Goal: Task Accomplishment & Management: Complete application form

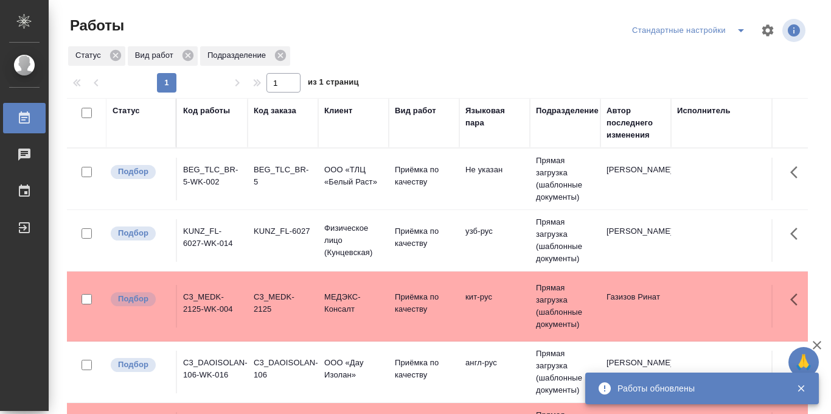
click at [732, 33] on span "split button" at bounding box center [741, 30] width 18 height 15
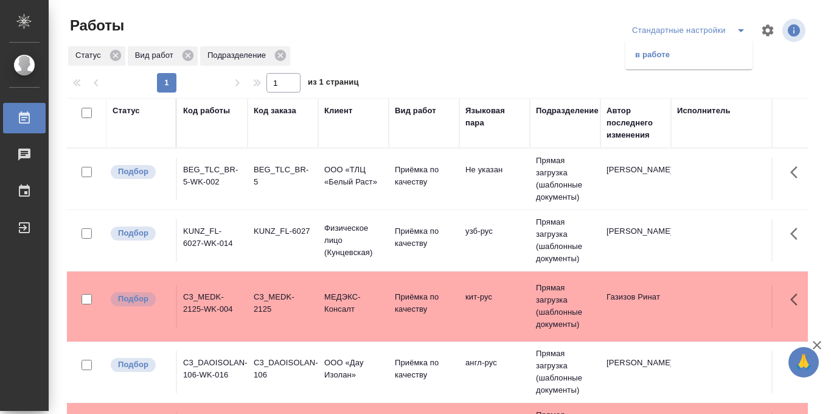
click at [680, 60] on li "в работе" at bounding box center [688, 54] width 127 height 19
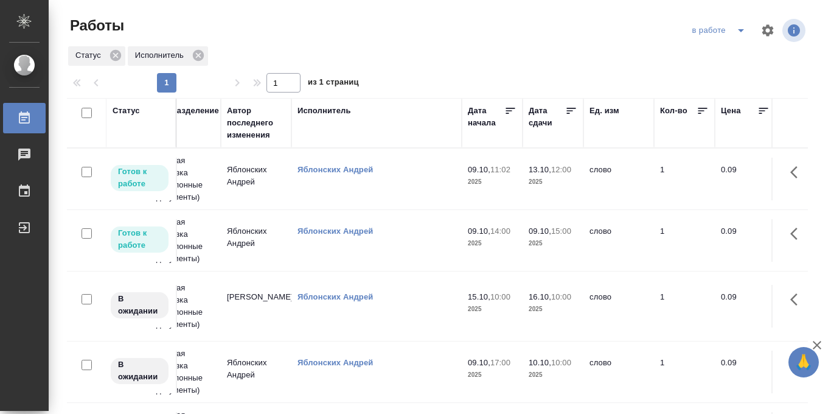
scroll to position [0, 383]
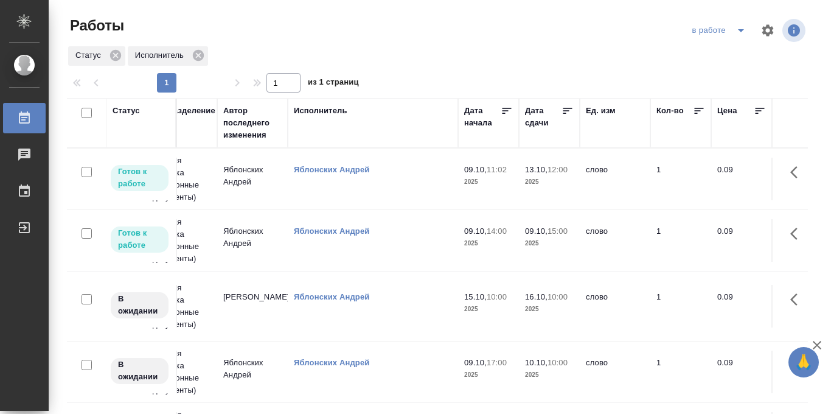
click at [569, 113] on icon at bounding box center [567, 111] width 12 height 12
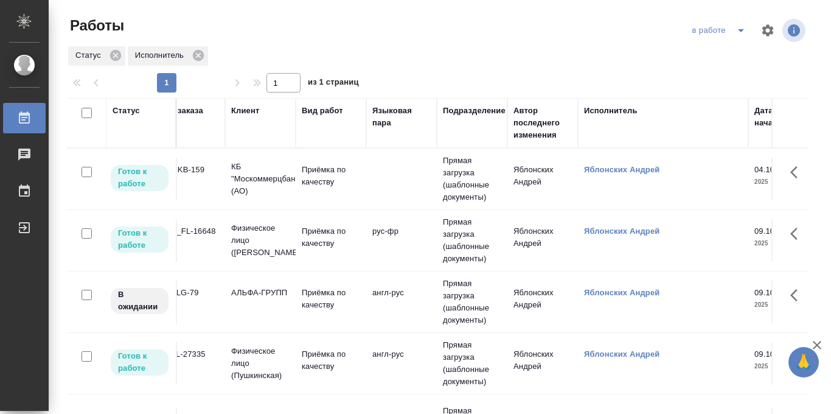
scroll to position [0, 0]
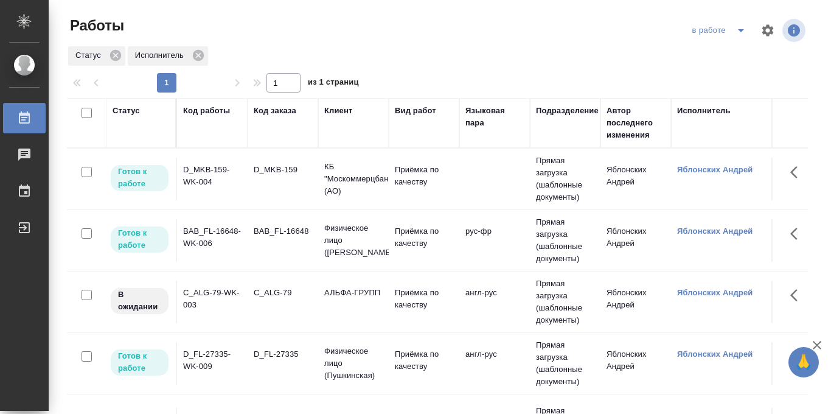
click at [363, 234] on p "Физическое лицо ([PERSON_NAME])" at bounding box center [353, 240] width 58 height 36
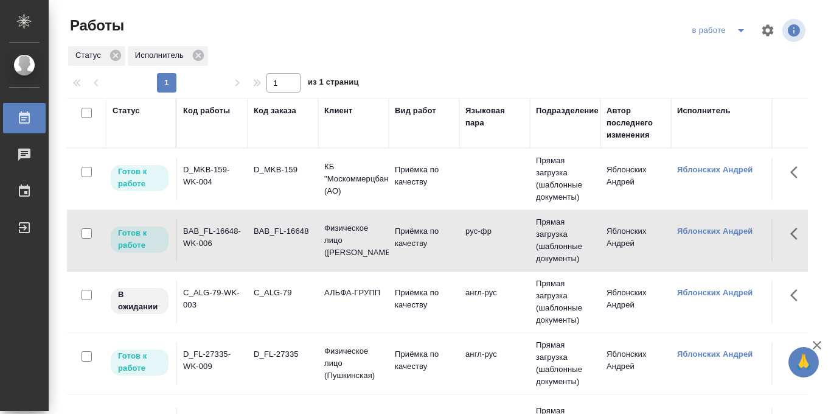
click at [721, 32] on div "в работе" at bounding box center [721, 30] width 64 height 19
click at [741, 27] on icon "split button" at bounding box center [741, 30] width 15 height 15
click at [715, 50] on li "Стандартные настройки" at bounding box center [720, 54] width 117 height 19
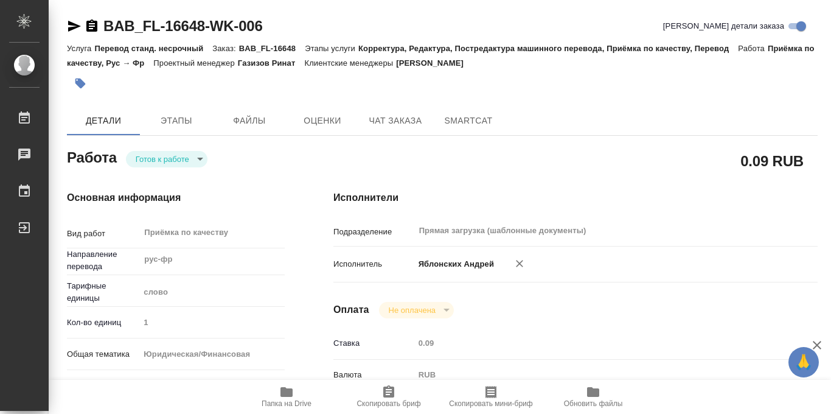
type textarea "x"
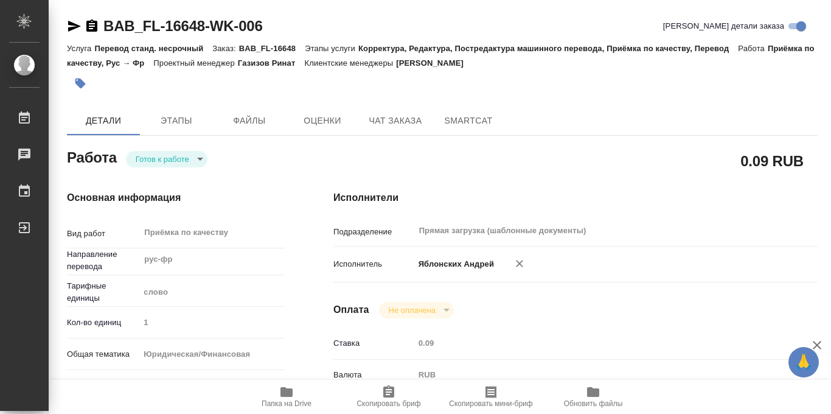
type textarea "x"
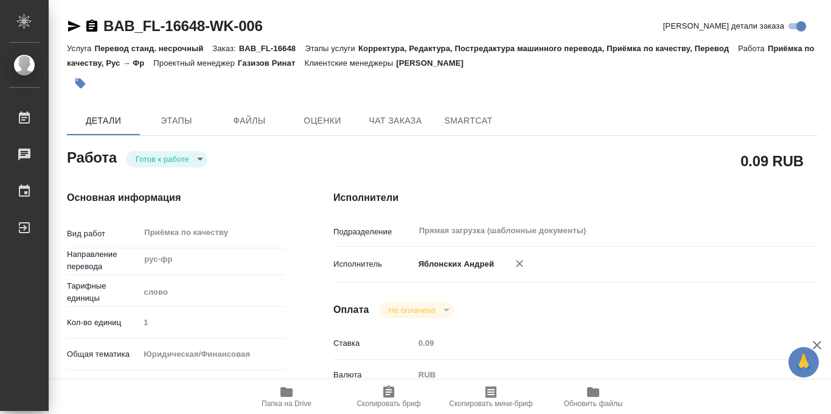
type textarea "x"
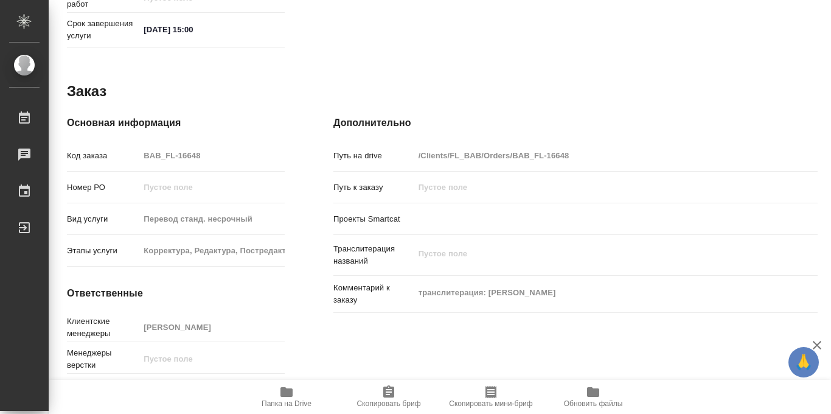
scroll to position [648, 0]
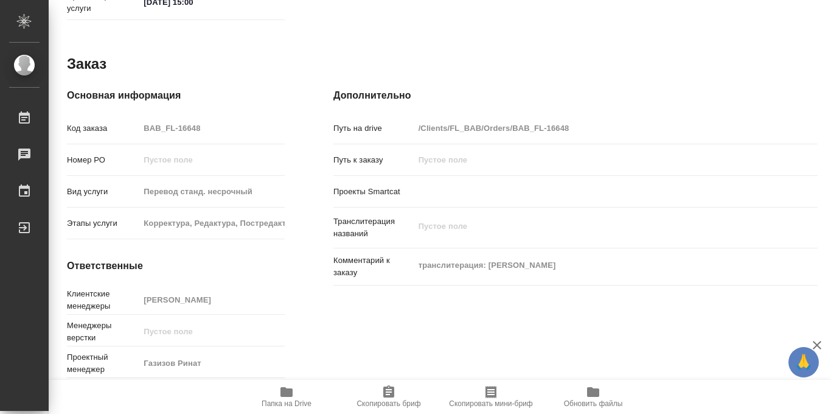
click at [280, 394] on icon "button" at bounding box center [286, 391] width 15 height 15
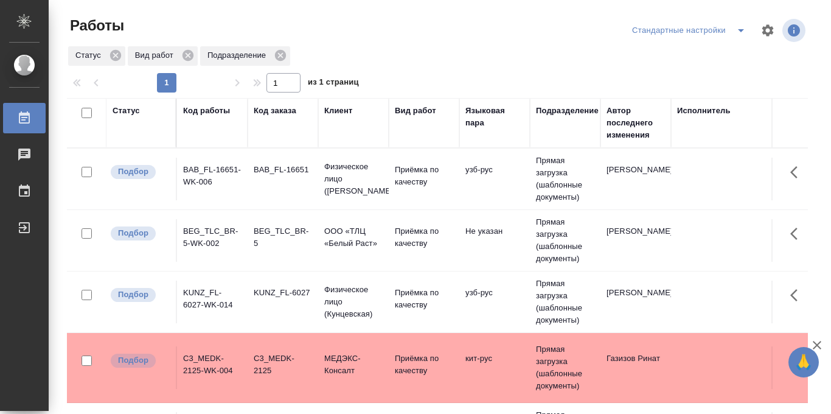
scroll to position [0, 288]
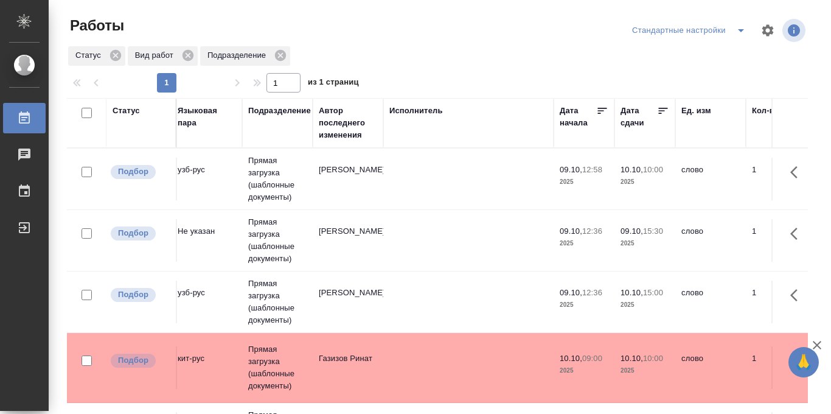
click at [665, 112] on icon at bounding box center [663, 111] width 12 height 12
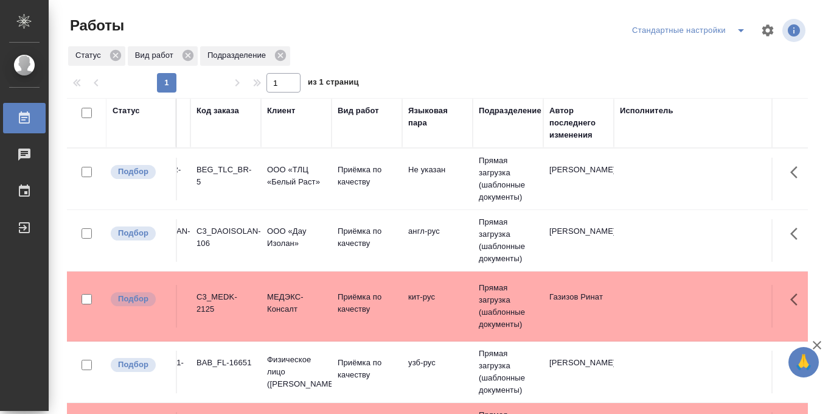
scroll to position [0, 0]
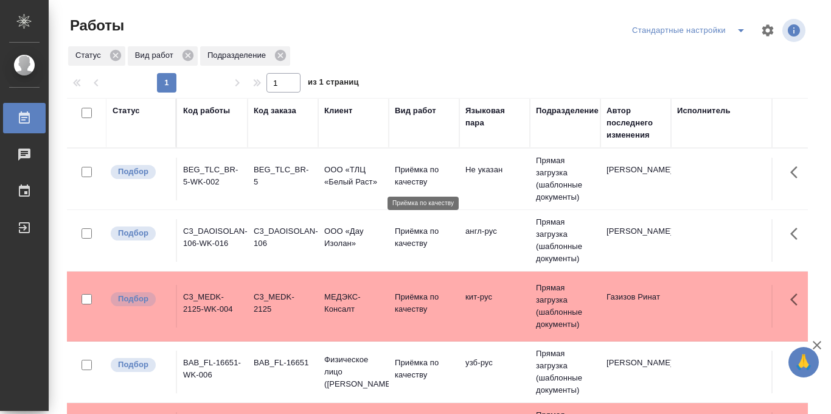
click at [395, 179] on p "Приёмка по качеству" at bounding box center [424, 176] width 58 height 24
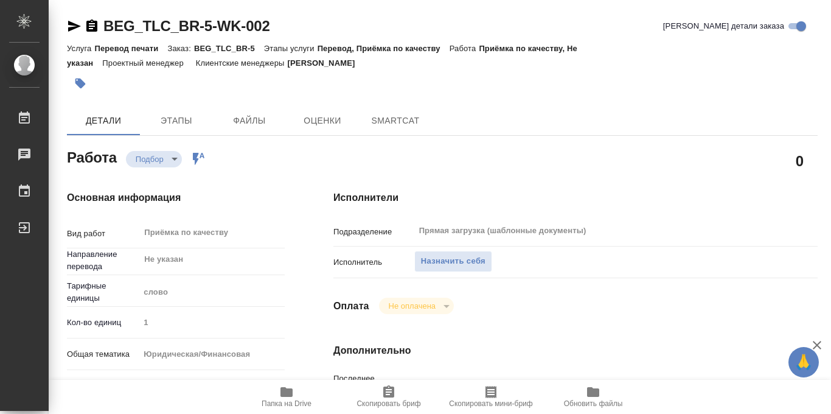
type textarea "x"
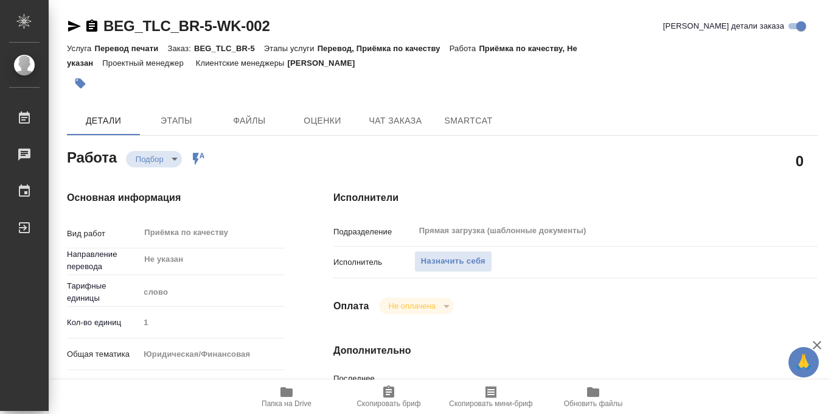
type textarea "x"
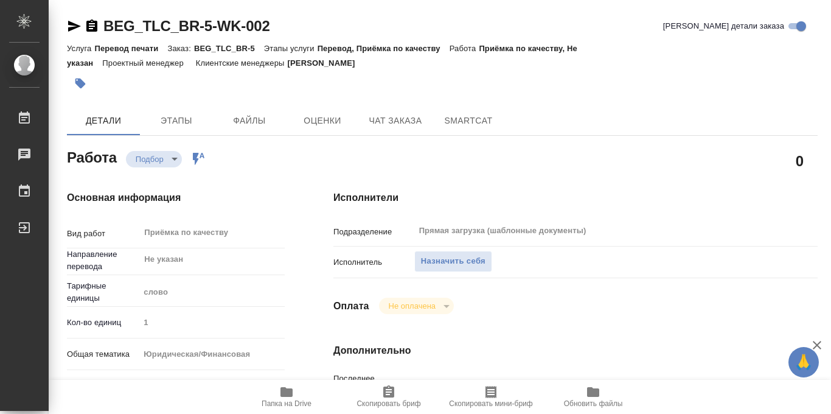
scroll to position [648, 0]
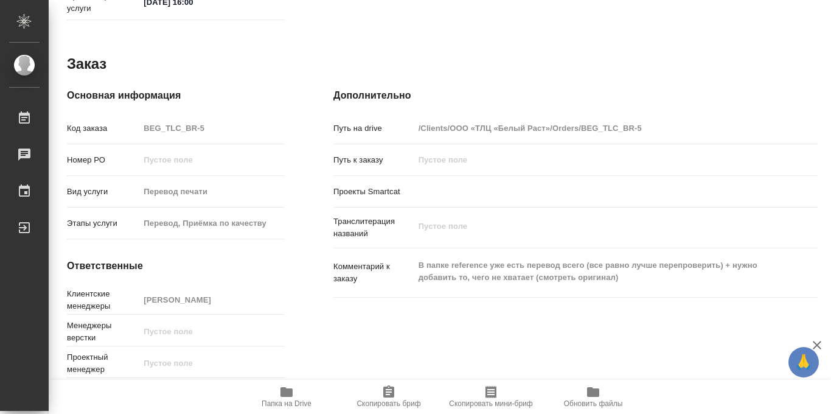
type textarea "x"
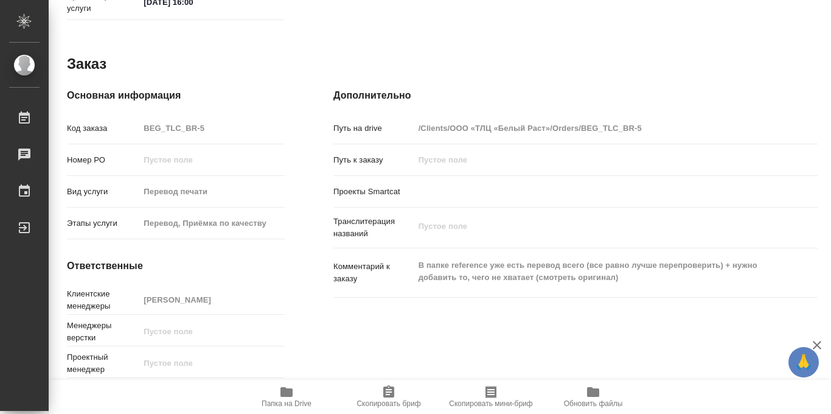
click at [283, 393] on icon "button" at bounding box center [286, 392] width 12 height 10
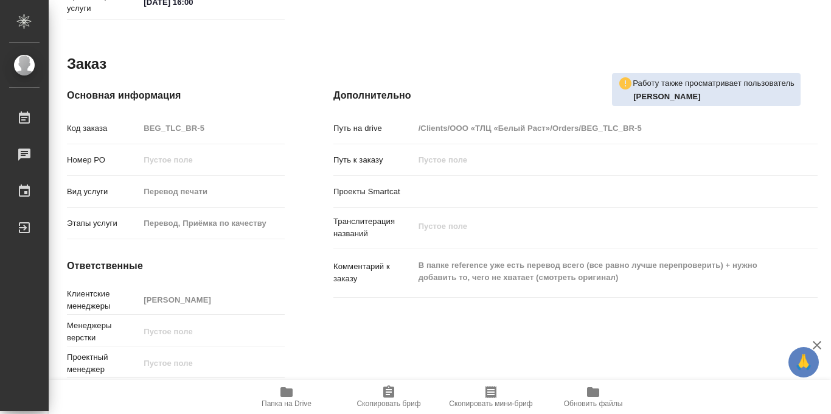
click at [280, 400] on span "Папка на Drive" at bounding box center [287, 403] width 50 height 9
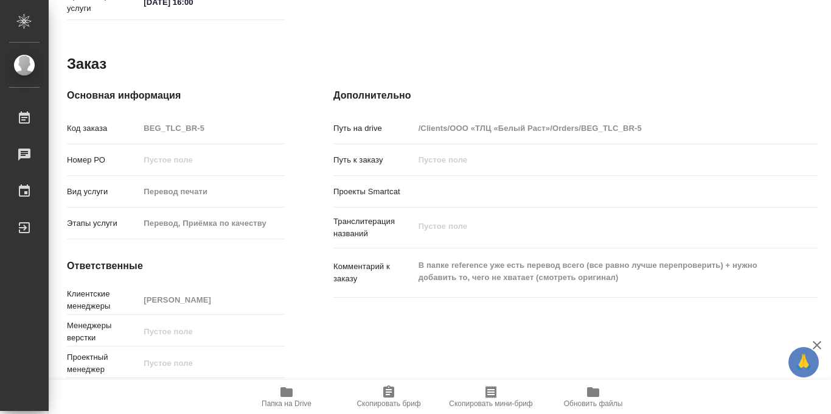
scroll to position [0, 0]
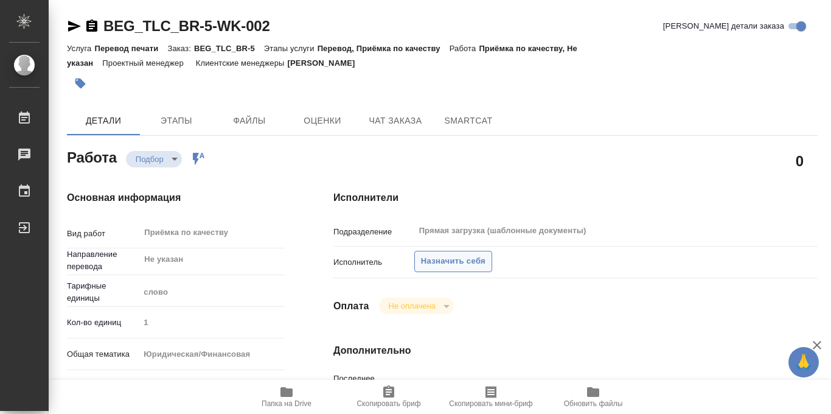
click at [451, 258] on span "Назначить себя" at bounding box center [453, 261] width 64 height 14
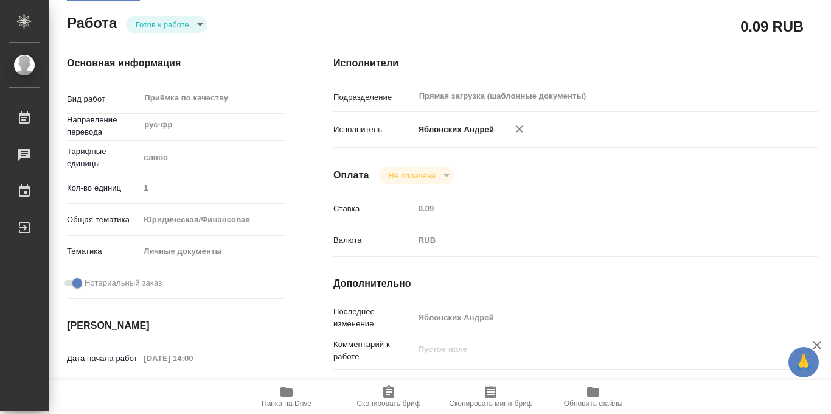
scroll to position [133, 0]
click at [198, 23] on body "🙏 .cls-1 fill:#fff; AWATERA Iablonskikh Andrei Работы 0 Чаты График Выйти BAB_F…" at bounding box center [415, 207] width 831 height 414
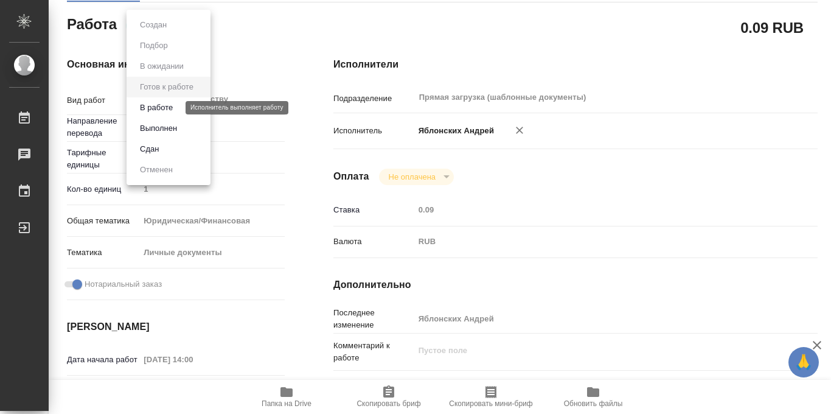
click at [168, 107] on button "В работе" at bounding box center [156, 107] width 40 height 13
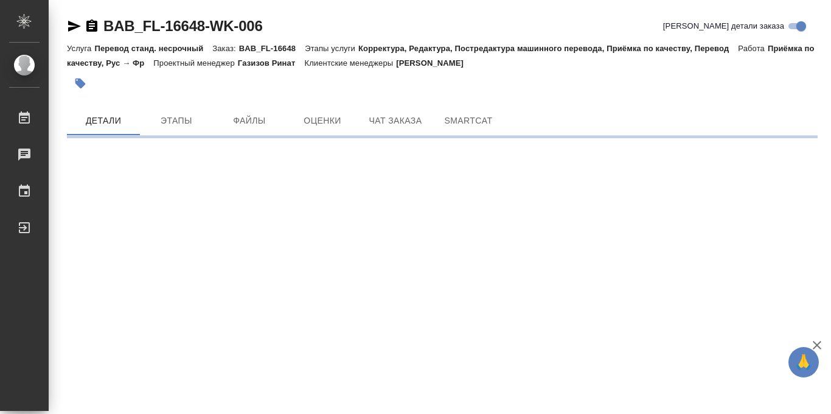
scroll to position [0, 0]
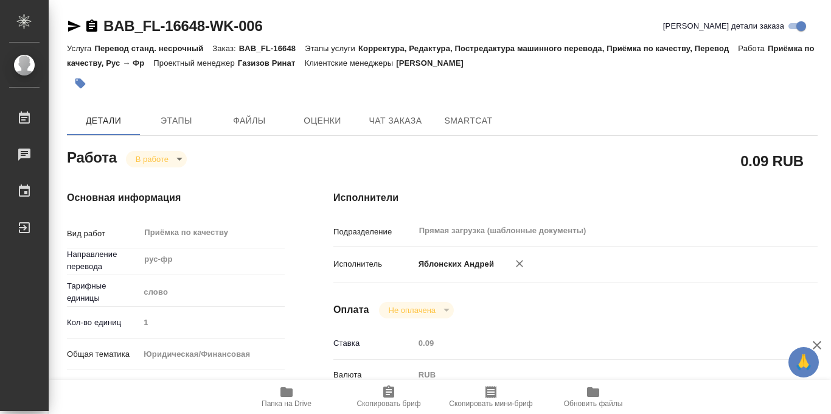
type textarea "x"
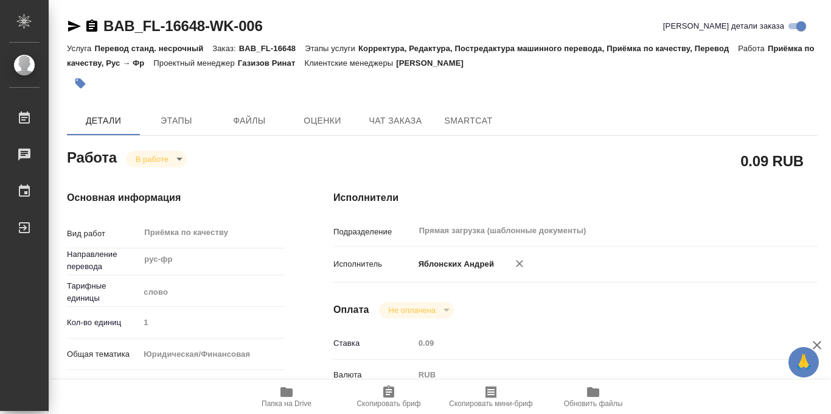
type textarea "x"
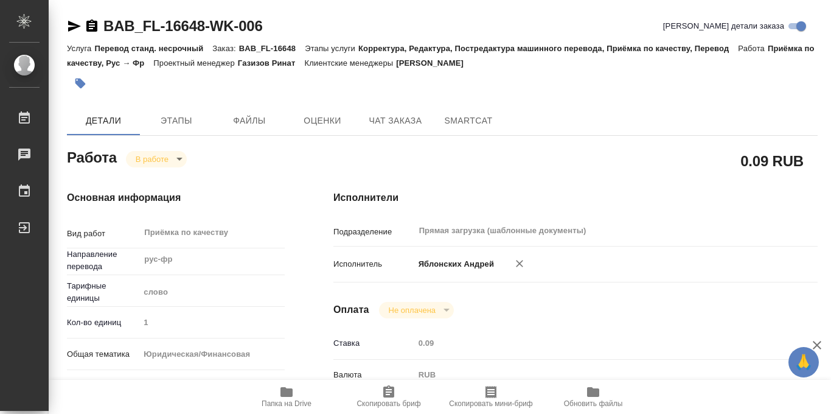
click at [78, 82] on icon "button" at bounding box center [80, 83] width 10 height 10
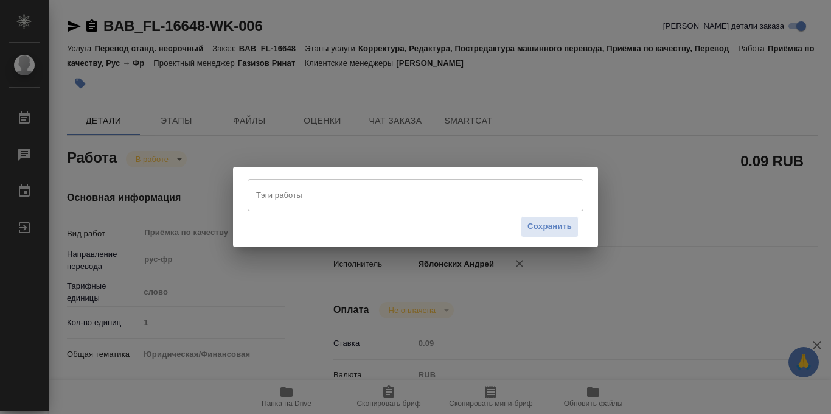
click at [317, 204] on input "Тэги работы" at bounding box center [404, 194] width 302 height 21
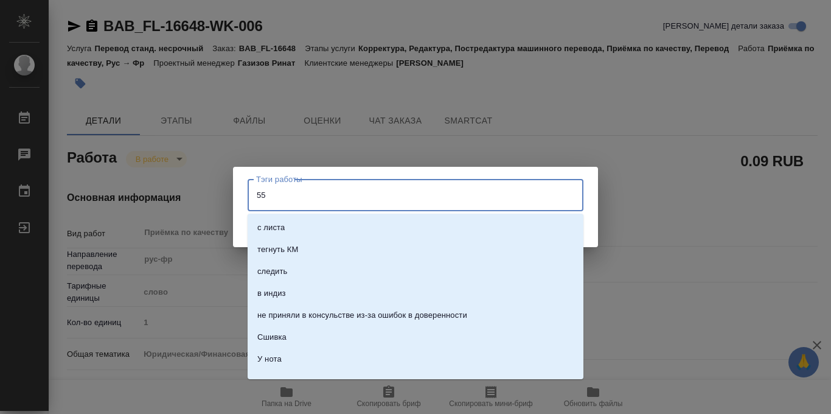
type input "558"
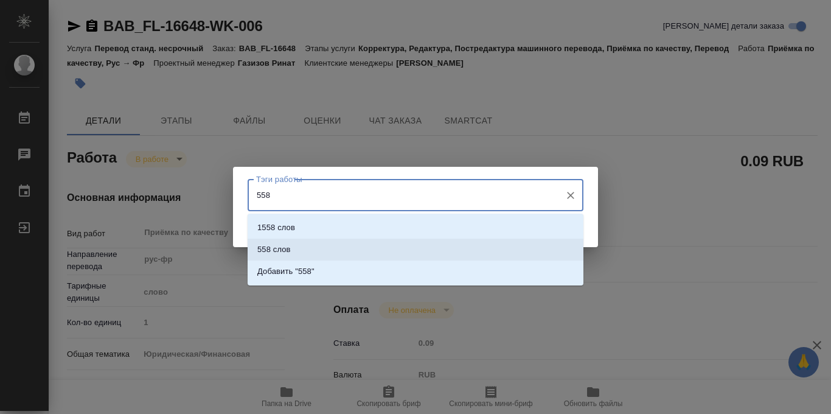
click at [308, 246] on li "558 слов" at bounding box center [416, 249] width 336 height 22
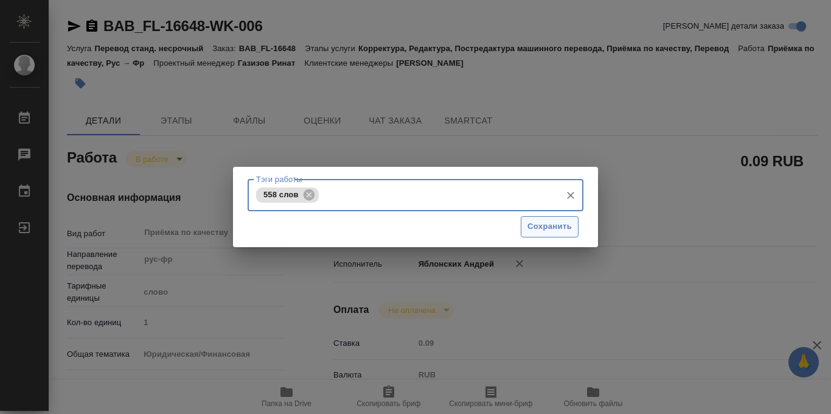
click at [548, 226] on span "Сохранить" at bounding box center [549, 227] width 44 height 14
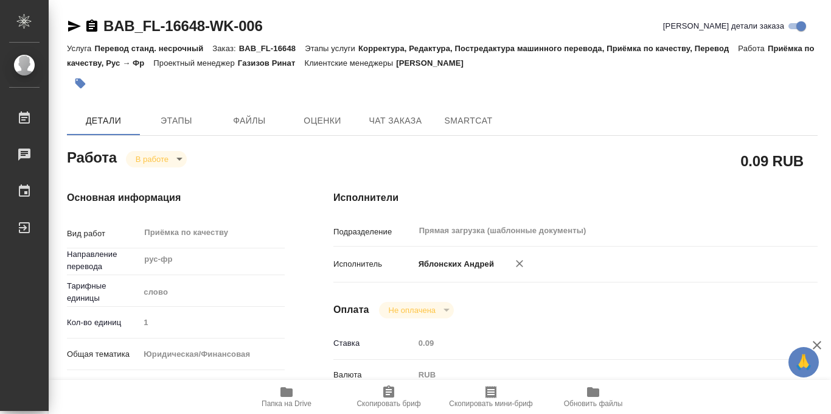
type input "inProgress"
type textarea "Приёмка по качеству"
type textarea "x"
type input "рус-фр"
type input "5a8b1489cc6b4906c91bfd90"
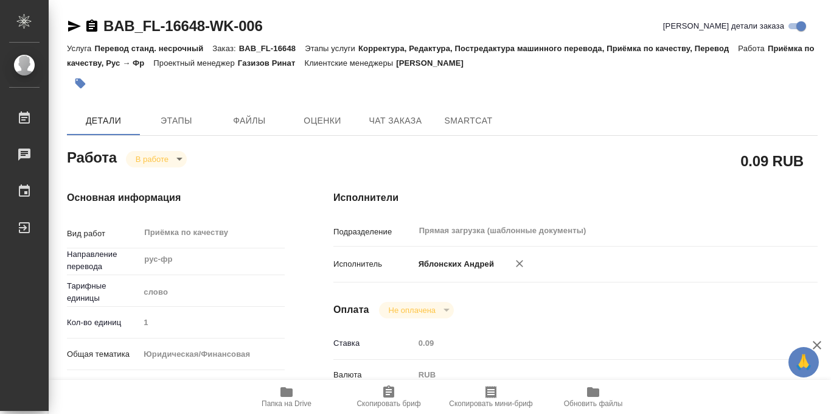
type input "1"
type input "yr-fn"
type input "5a8b8b956a9677013d343cfe"
checkbox input "true"
type input "09.10.2025 14:00"
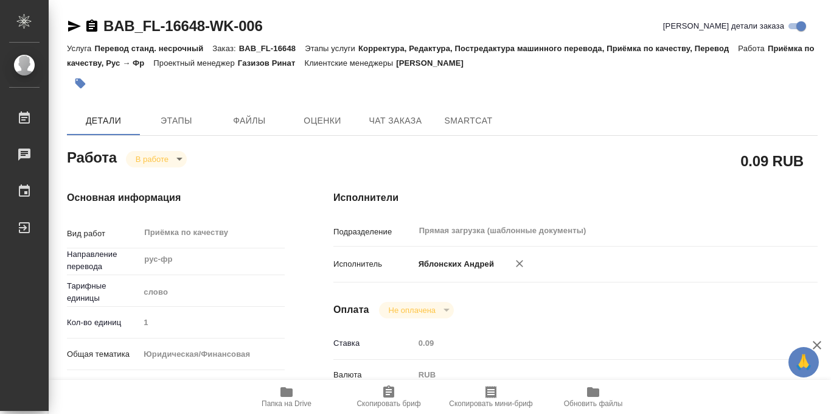
type input "09.10.2025 14:09"
type input "09.10.2025 15:00"
type input "Прямая загрузка (шаблонные документы)"
type input "notPayed"
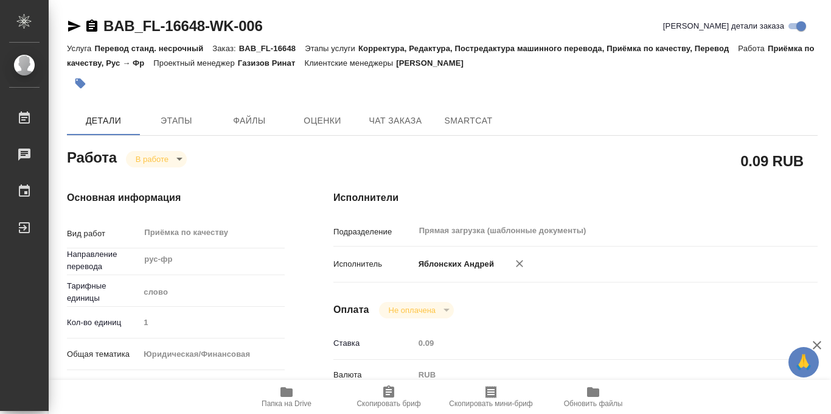
type input "0.09"
type input "RUB"
type input "Яблонских Андрей"
type textarea "x"
type textarea "/Clients/FL_BAB/Orders/BAB_FL-16648/Corrected/BAB_FL-16648-WK-006"
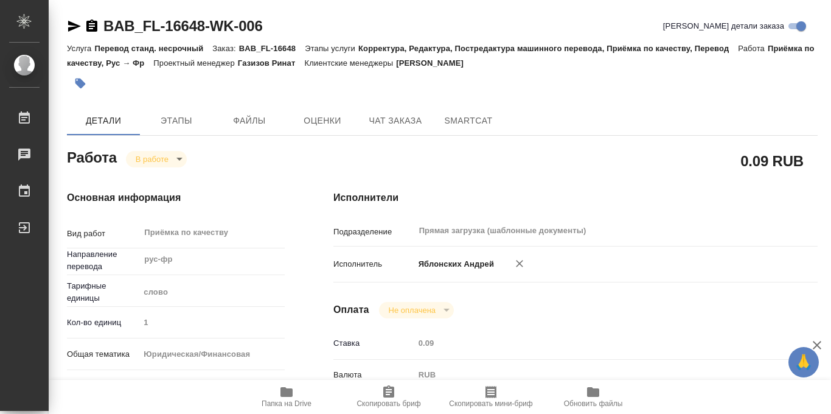
type textarea "x"
type input "BAB_FL-16648"
type input "Перевод станд. несрочный"
type input "Корректура, Редактура, Постредактура машинного перевода, Приёмка по качеству, П…"
type input "Соловкова Екатерина"
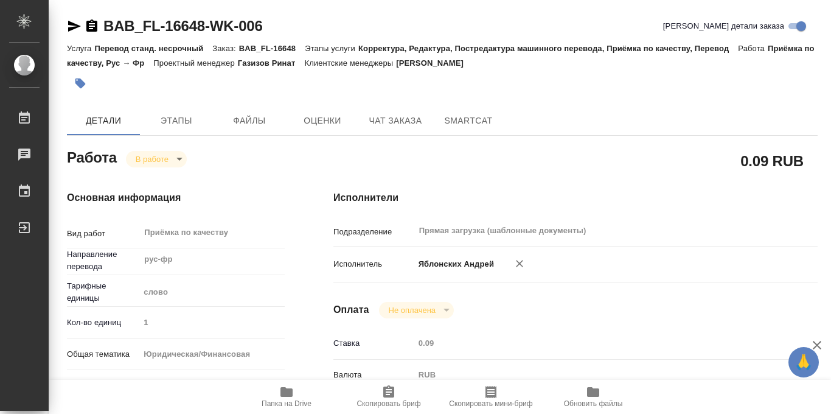
type input "/Clients/FL_BAB/Orders/BAB_FL-16648"
type textarea "x"
type textarea "транслитерация: Nikolay Kharchenko"
type textarea "x"
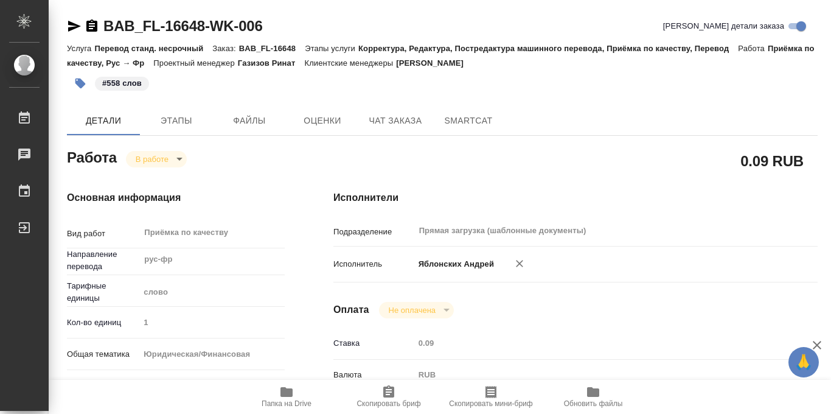
type textarea "x"
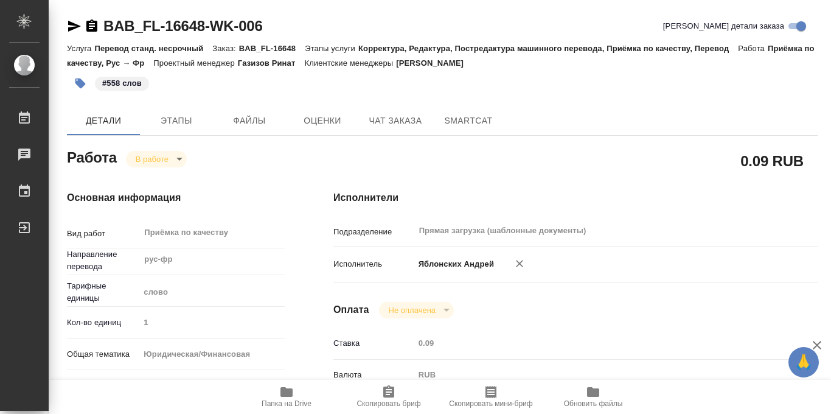
type textarea "x"
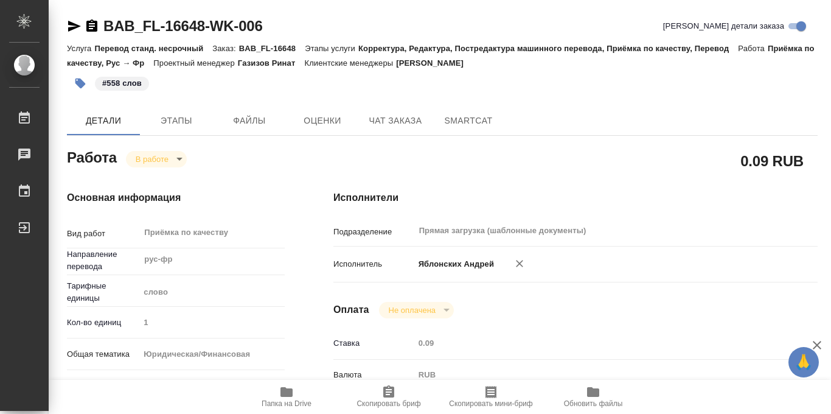
type textarea "x"
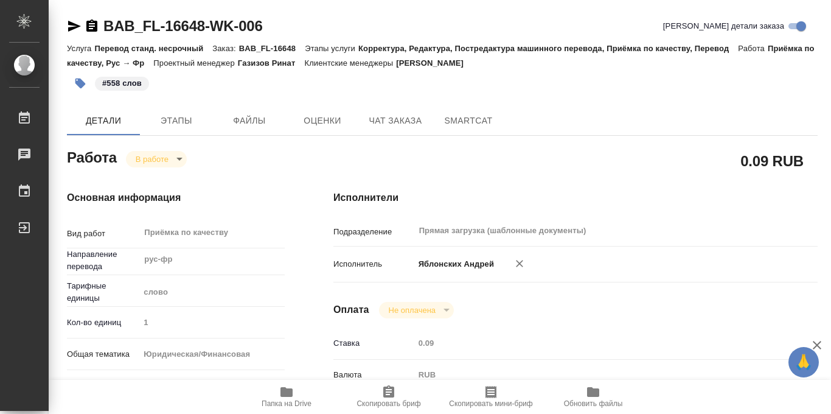
type textarea "x"
click at [175, 157] on body "🙏 .cls-1 fill:#fff; AWATERA Iablonskikh Andrei Работы 0 Чаты График Выйти BAB_F…" at bounding box center [415, 207] width 831 height 414
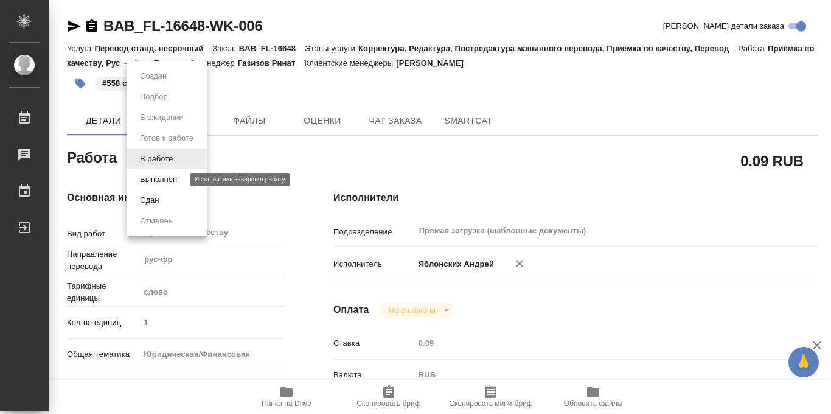
click at [161, 181] on button "Выполнен" at bounding box center [158, 179] width 44 height 13
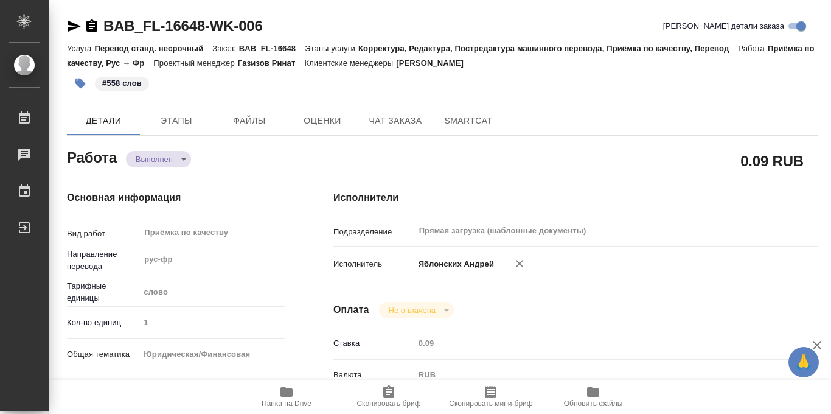
type textarea "x"
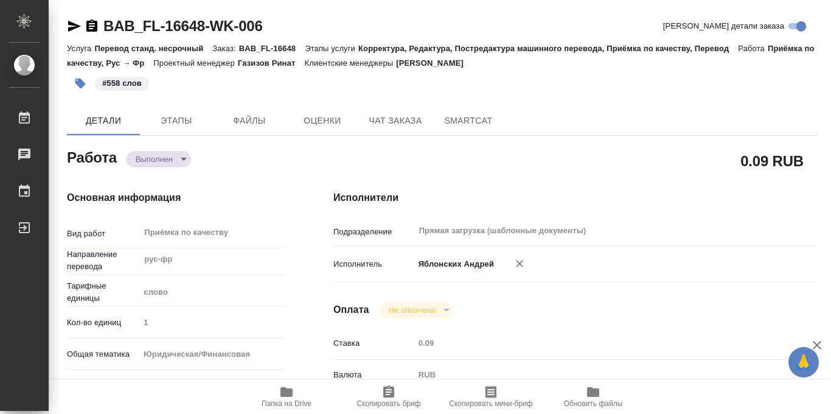
type textarea "x"
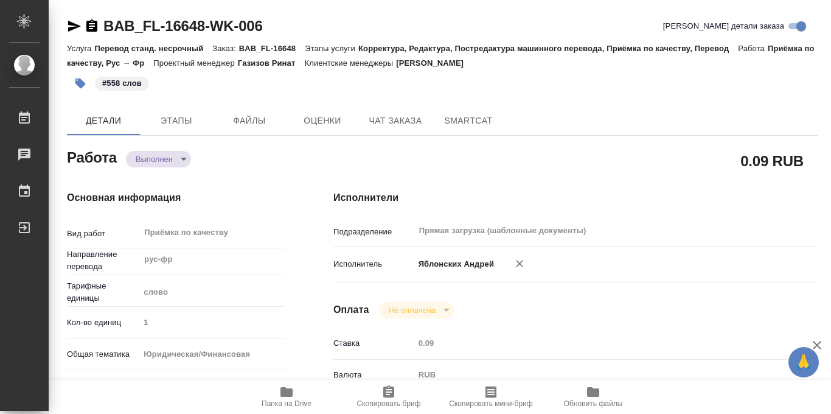
type textarea "x"
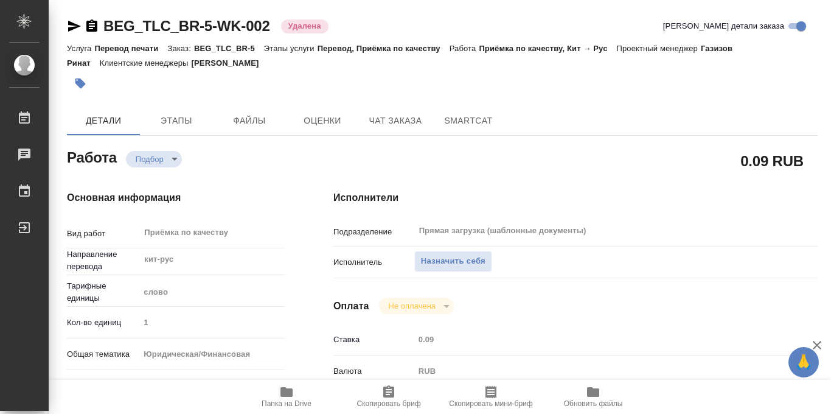
click at [173, 160] on body "🙏 .cls-1 fill:#fff; AWATERA Iablonskikh [PERSON_NAME] 0 Чаты График Выйти BEG_T…" at bounding box center [415, 207] width 831 height 414
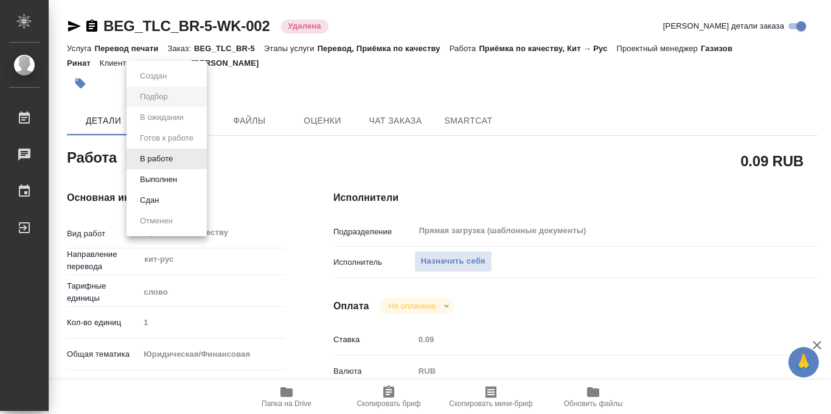
click at [318, 227] on div at bounding box center [415, 207] width 831 height 414
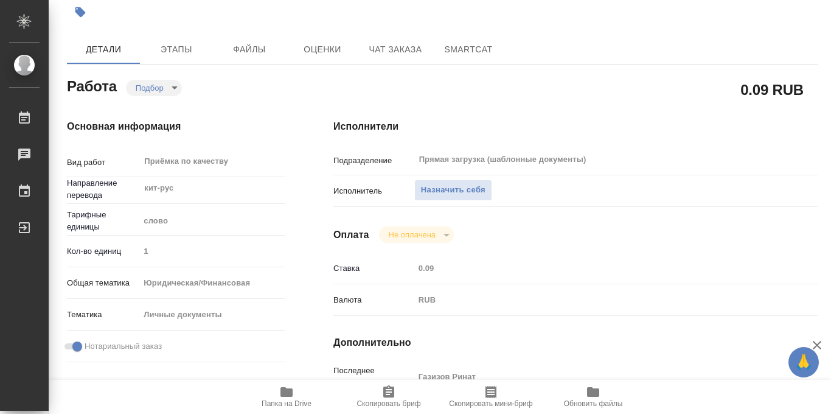
scroll to position [73, 0]
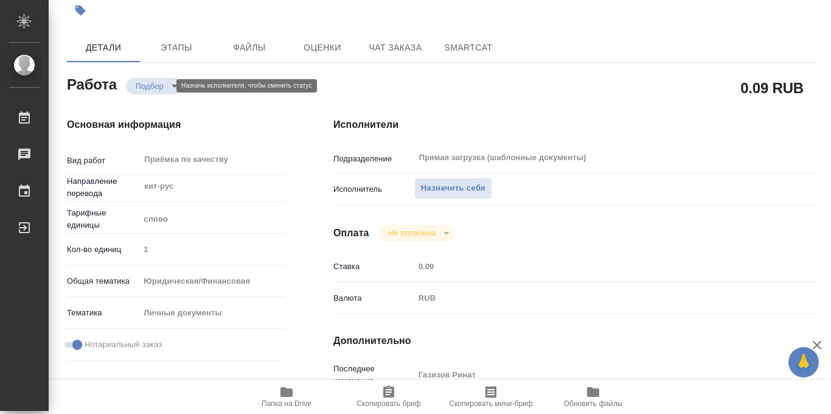
click at [164, 84] on body "🙏 .cls-1 fill:#fff; AWATERA Iablonskikh [PERSON_NAME] 0 Чаты График Выйти BEG_T…" at bounding box center [415, 207] width 831 height 414
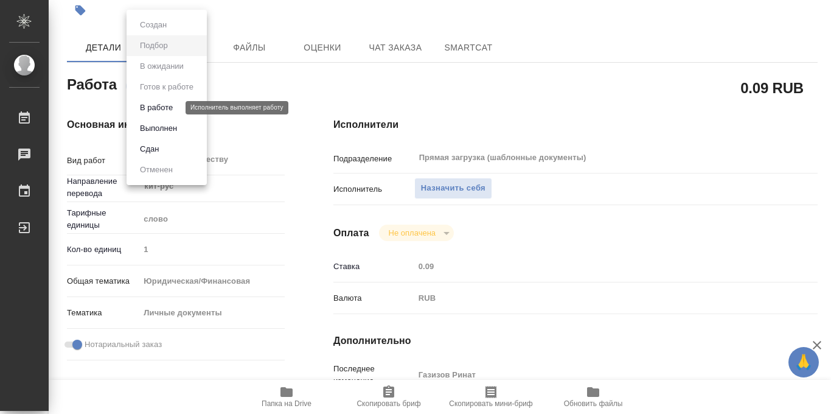
click at [165, 105] on button "В работе" at bounding box center [156, 107] width 40 height 13
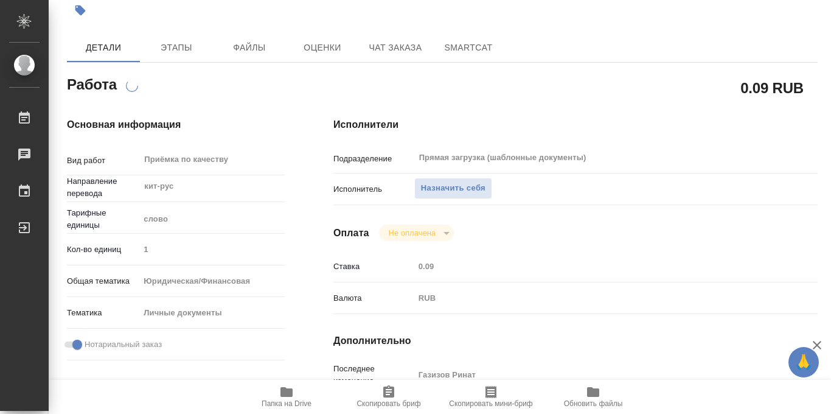
scroll to position [0, 0]
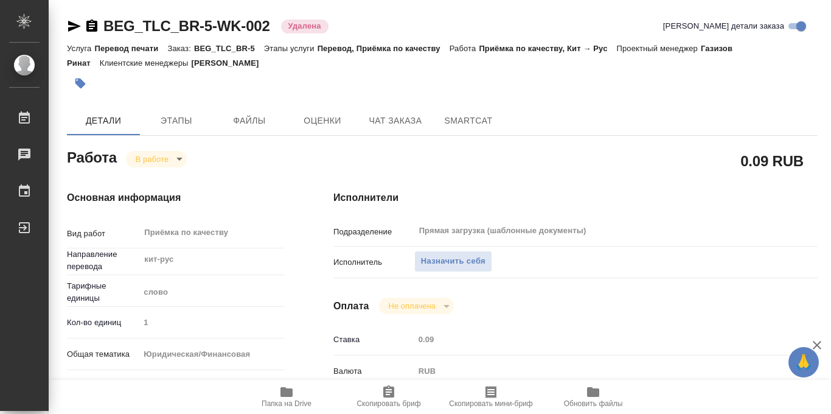
type textarea "x"
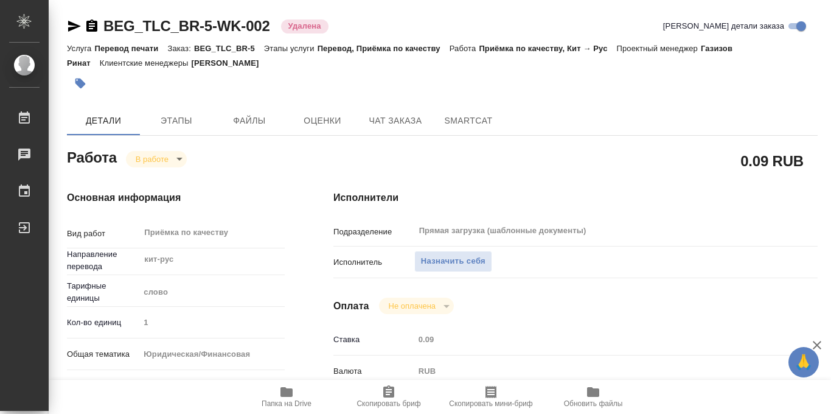
type textarea "x"
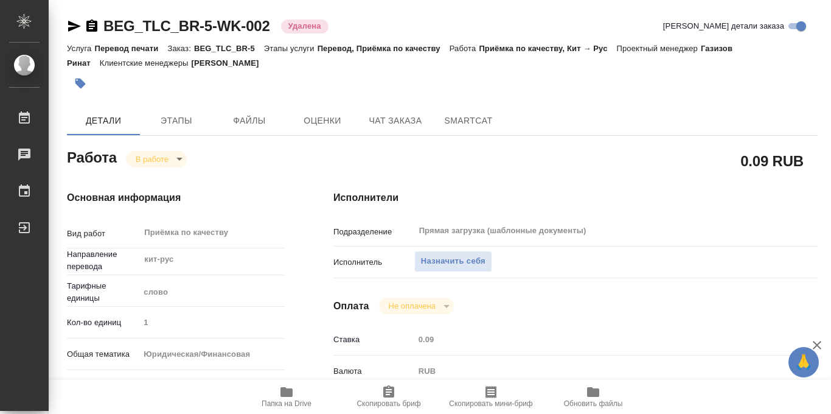
click at [82, 86] on icon "button" at bounding box center [80, 83] width 10 height 10
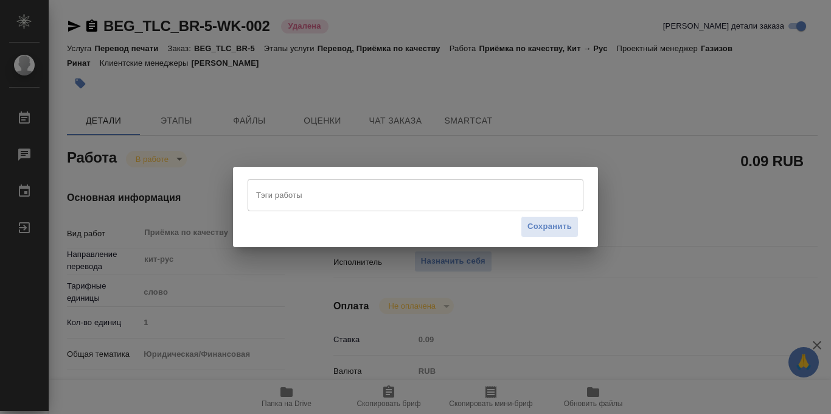
click at [321, 201] on input "Тэги работы" at bounding box center [404, 194] width 302 height 21
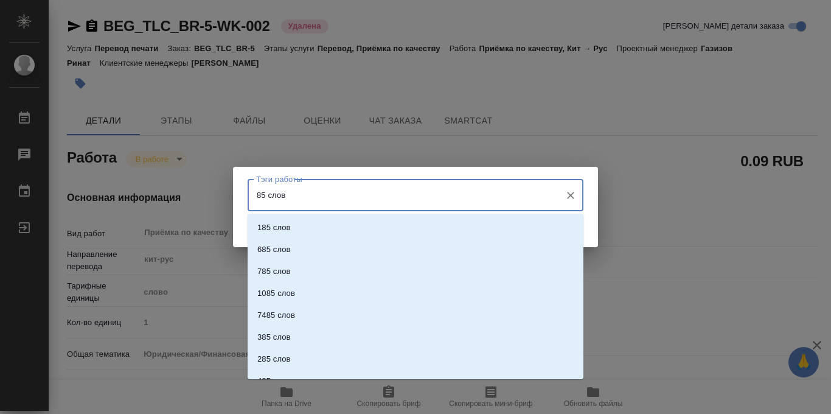
click at [288, 192] on input "85 слов" at bounding box center [404, 194] width 302 height 21
click at [273, 200] on input "85 слов" at bounding box center [404, 194] width 302 height 21
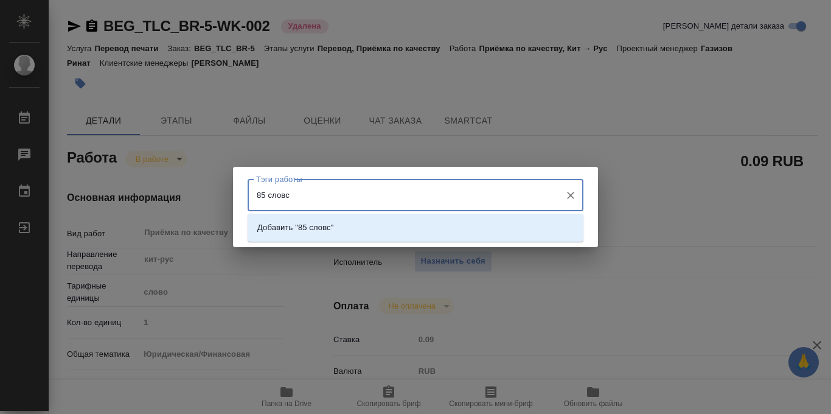
type input "85 слов"
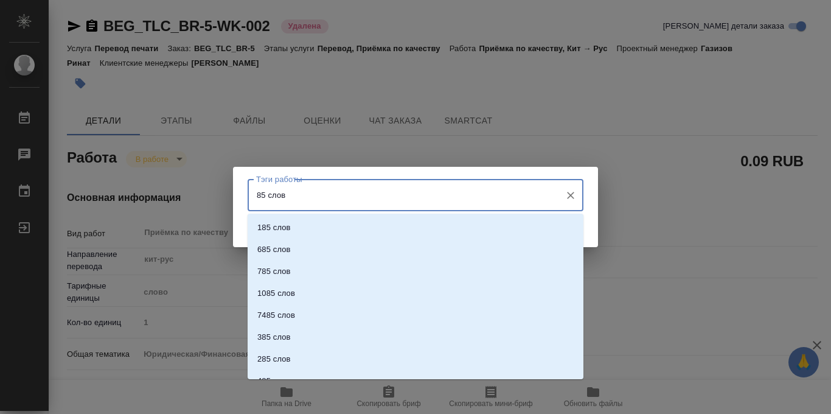
click at [512, 201] on input "85 слов" at bounding box center [404, 194] width 302 height 21
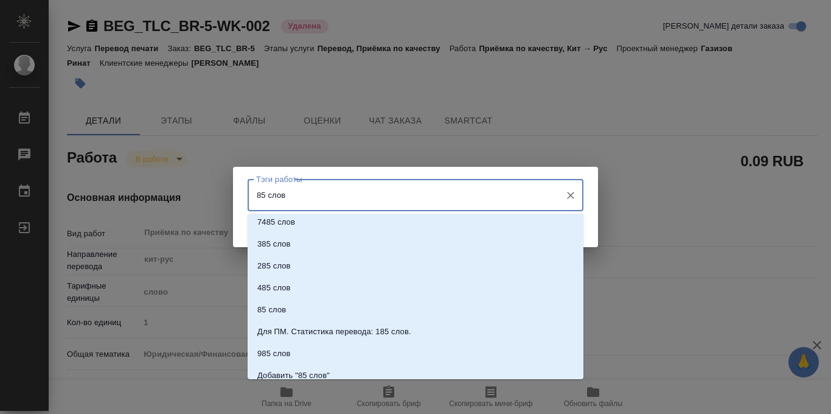
scroll to position [123, 0]
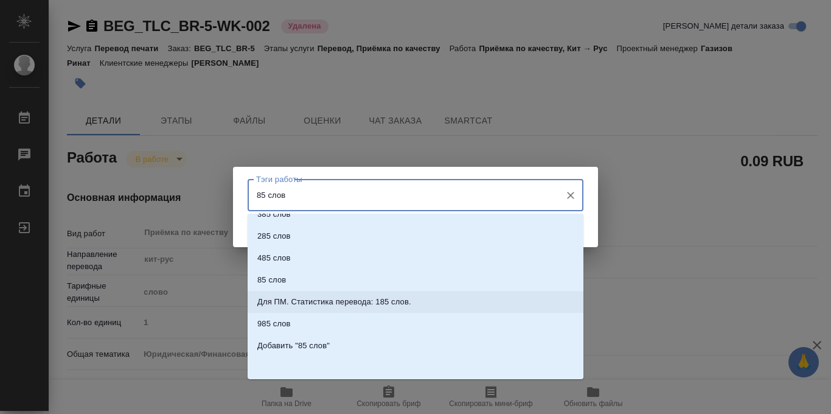
click at [385, 292] on li "Для ПМ. Статистика перевода: 185 слов." at bounding box center [416, 302] width 336 height 22
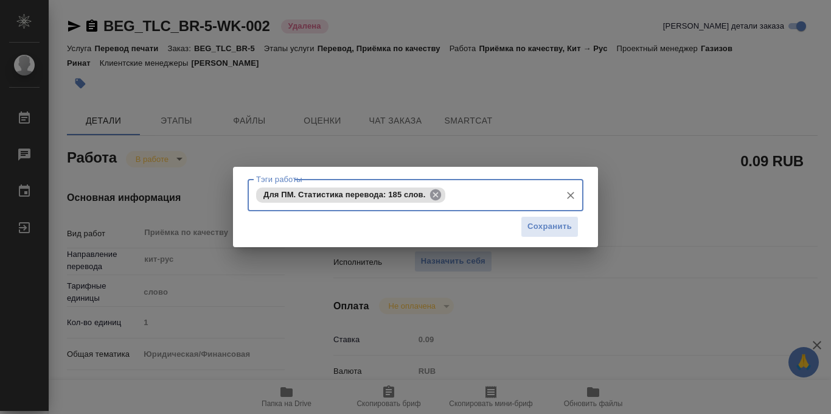
click at [439, 195] on icon at bounding box center [435, 194] width 13 height 13
click at [384, 195] on input "Тэги работы" at bounding box center [404, 194] width 302 height 21
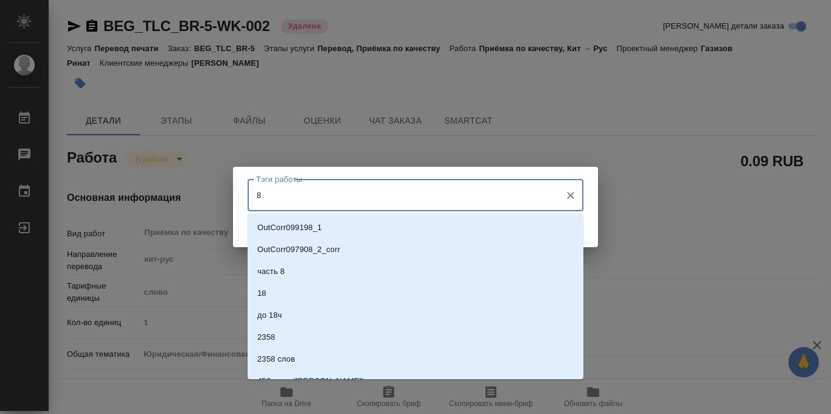
type input "85"
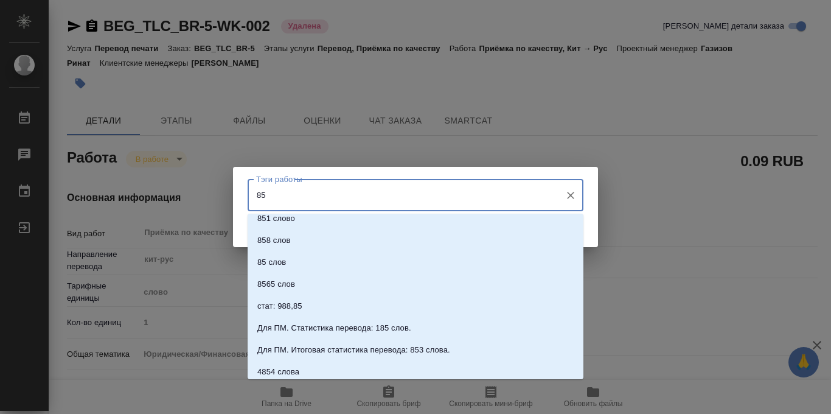
scroll to position [487, 0]
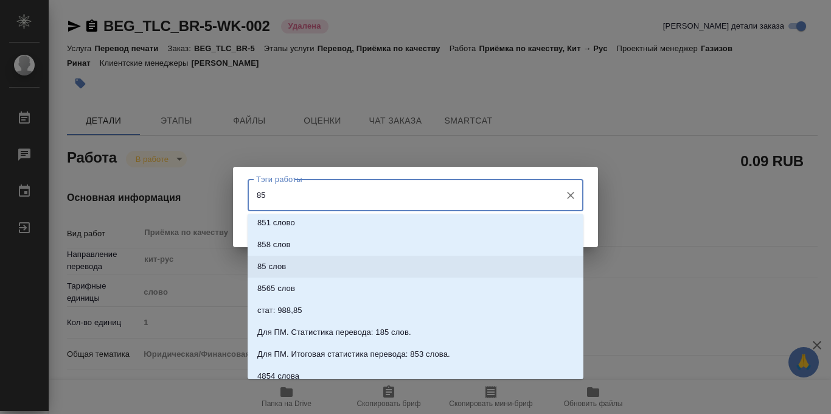
click at [297, 264] on li "85 слов" at bounding box center [416, 266] width 336 height 22
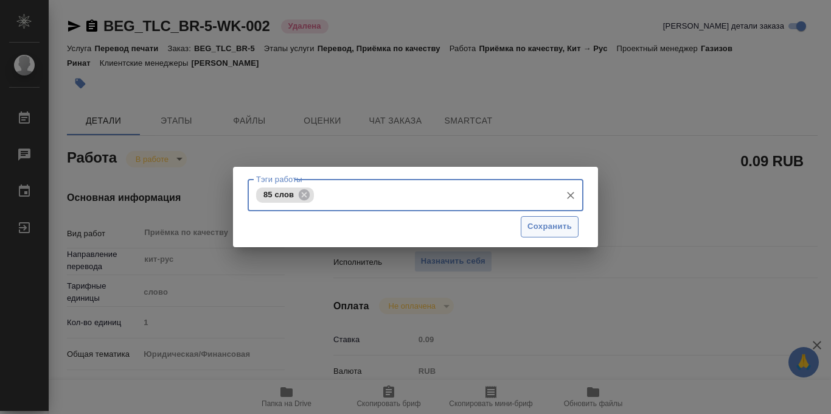
click at [554, 226] on span "Сохранить" at bounding box center [549, 227] width 44 height 14
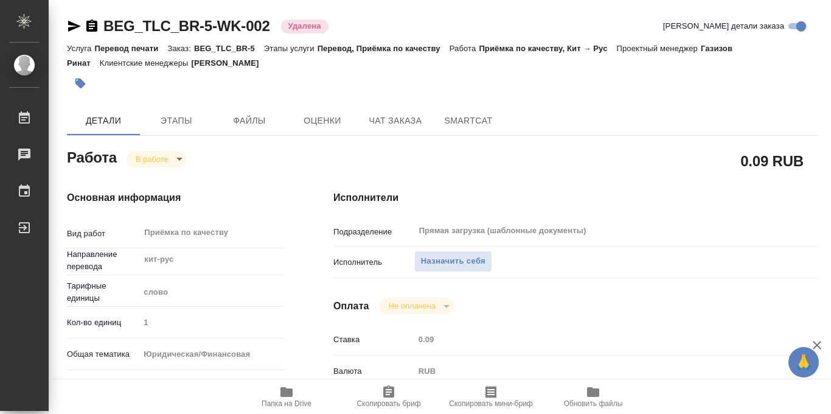
type input "inProgress"
type textarea "Приёмка по качеству"
type textarea "x"
type input "кит-рус"
type input "5a8b1489cc6b4906c91bfd90"
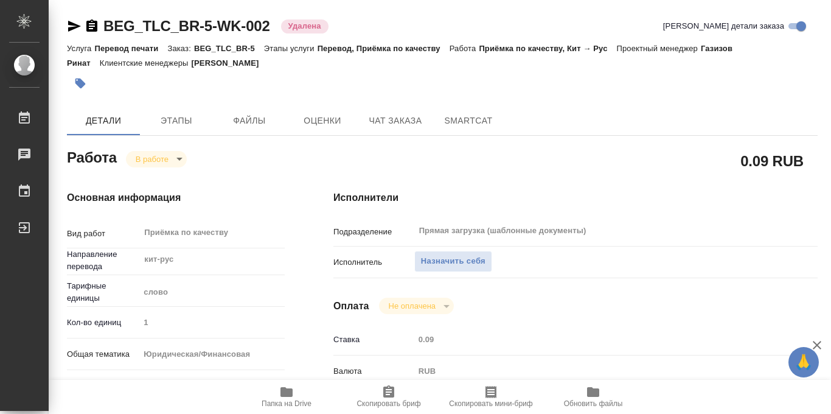
type input "1"
type input "yr-fn"
type input "5a8b8b956a9677013d343cfe"
checkbox input "true"
type input "09.10.2025 12:36"
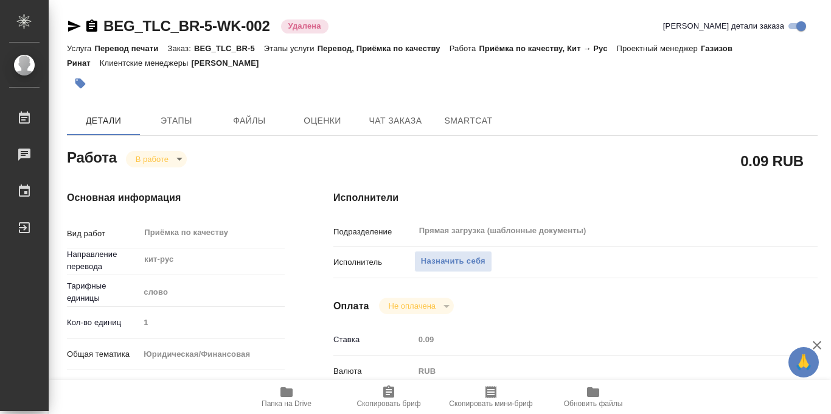
type input "09.10.2025 13:44"
type input "09.10.2025 15:30"
type input "10.10.2025 16:00"
type input "Прямая загрузка (шаблонные документы)"
type input "notPayed"
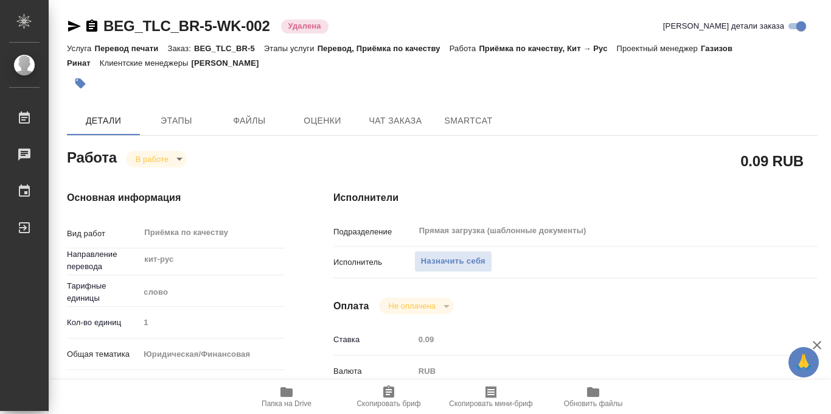
type input "0.09"
type input "RUB"
type input "Яблонских Андрей"
type textarea "x"
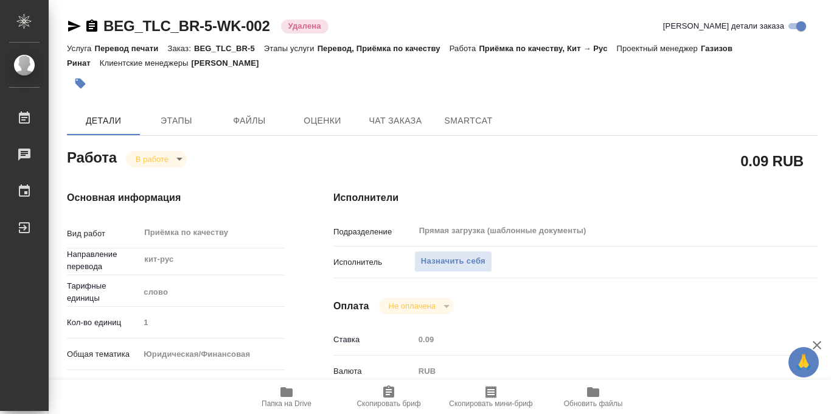
type input "BEG_TLC_BR-5"
type input "Перевод печати"
type input "Перевод, Приёмка по качеству"
type input "Антонова Кристина"
type input "/Clients/ООО «ТЛЦ «Белый Раст»/Orders/BEG_TLC_BR-5"
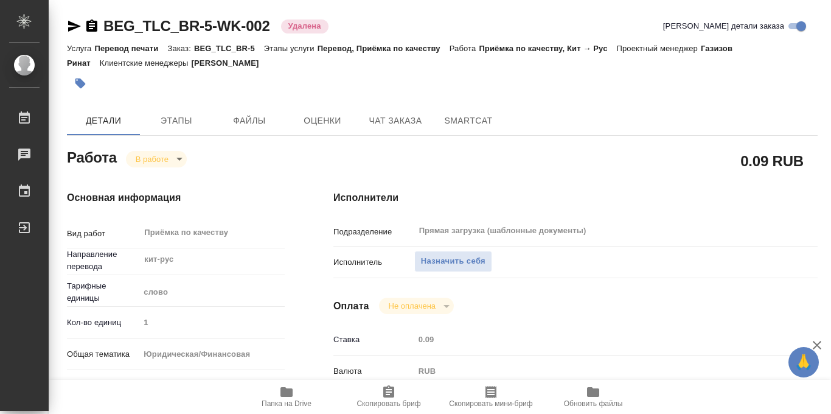
type textarea "x"
type textarea "В папке reference уже есть перевод всего (все равно лучше перепроверить) + нужн…"
type textarea "x"
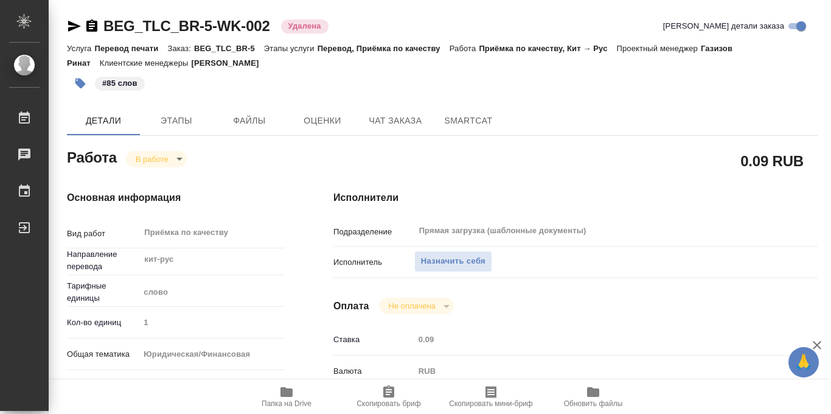
type textarea "x"
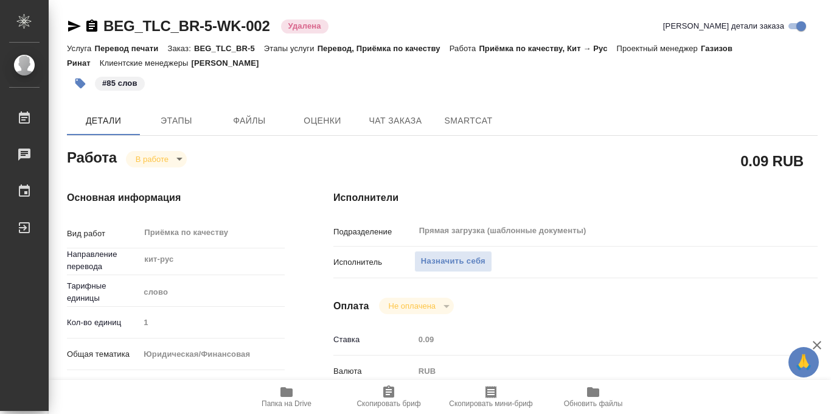
type textarea "x"
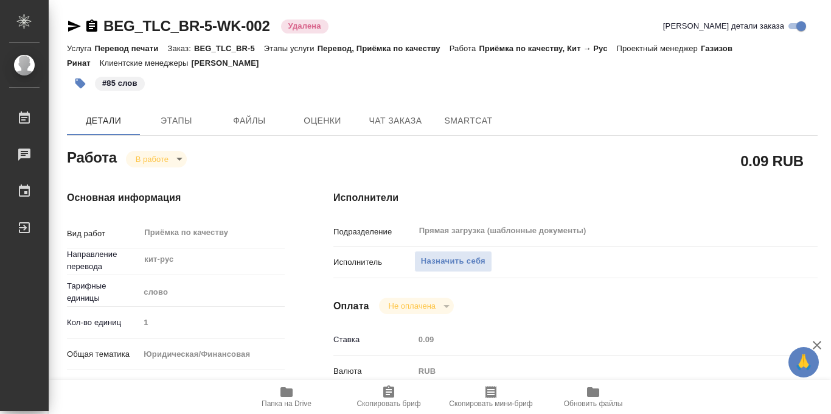
type textarea "x"
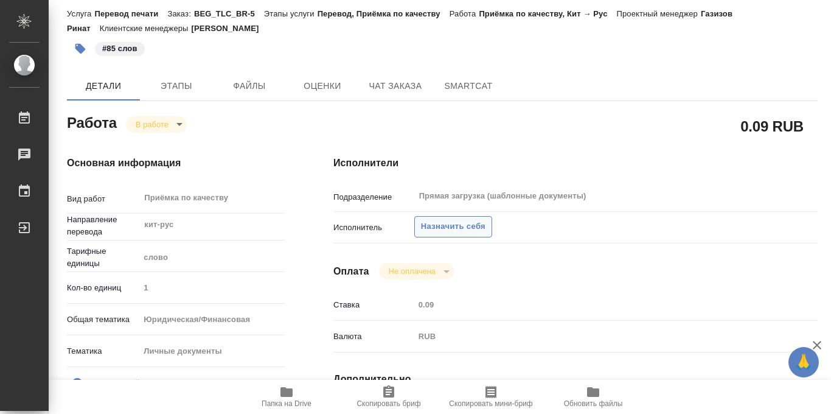
scroll to position [39, 0]
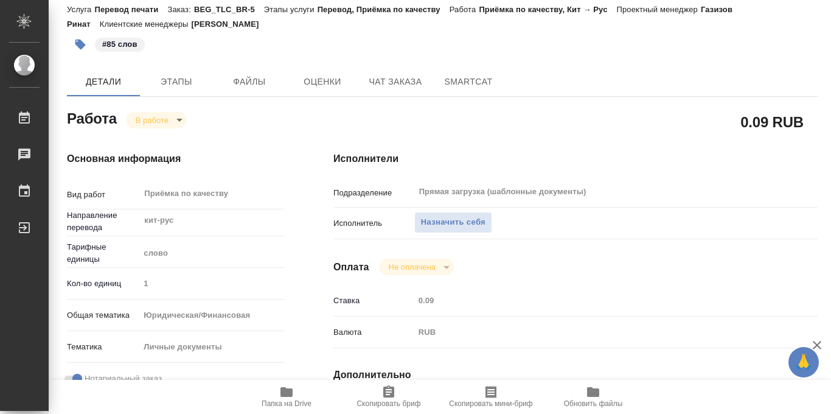
click at [276, 250] on div "слово" at bounding box center [211, 253] width 145 height 21
click at [319, 269] on div "Исполнители Подразделение Прямая загрузка (шаблонные документы) ​ Исполнитель Н…" at bounding box center [575, 386] width 533 height 519
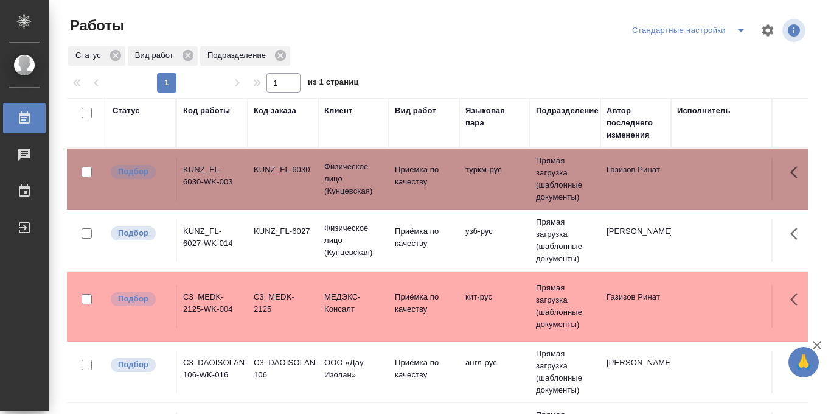
click at [738, 30] on icon "split button" at bounding box center [741, 30] width 15 height 15
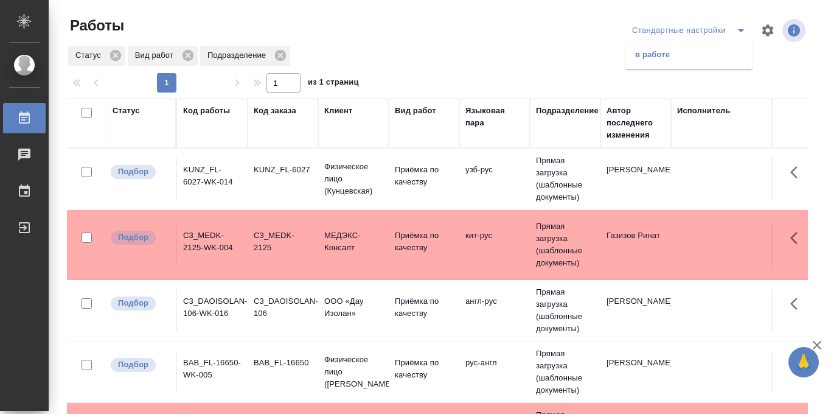
click at [692, 54] on li "в работе" at bounding box center [688, 54] width 127 height 19
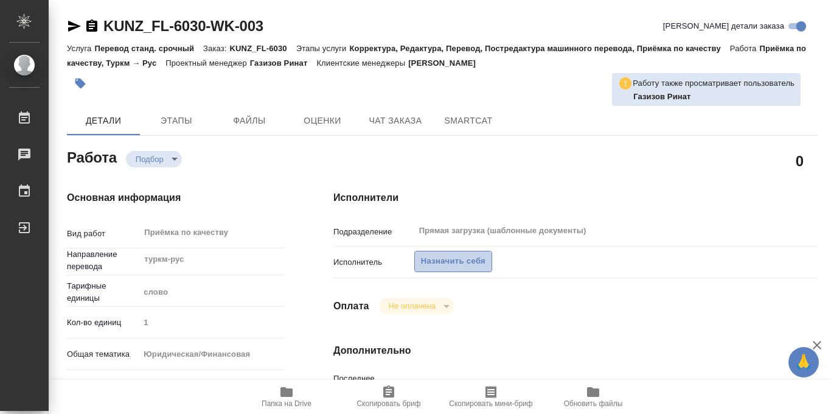
click at [456, 260] on span "Назначить себя" at bounding box center [453, 261] width 64 height 14
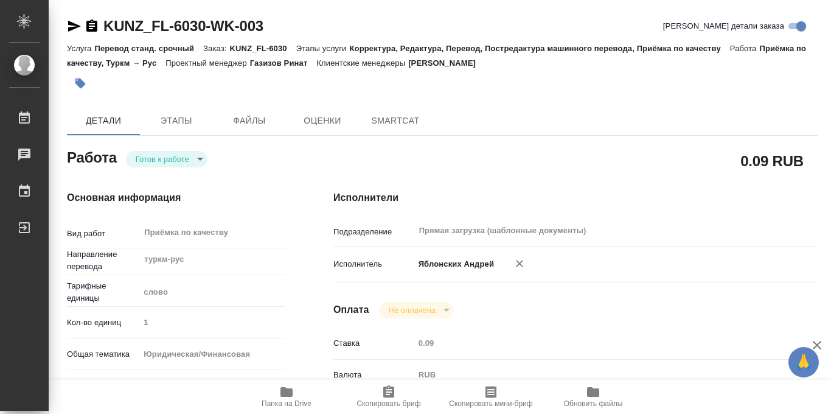
type textarea "x"
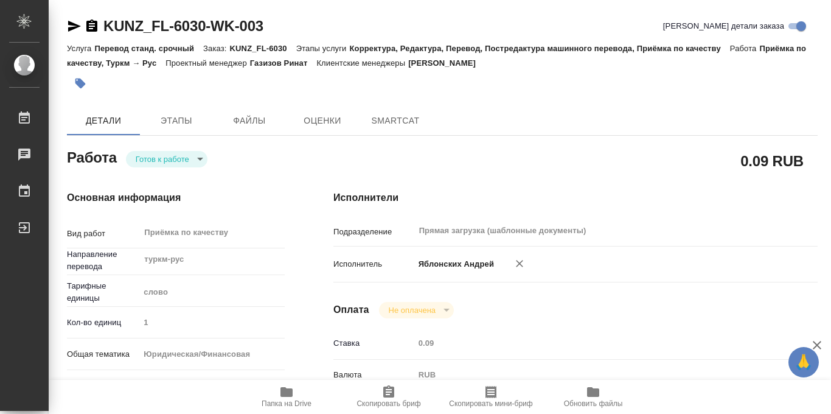
type textarea "x"
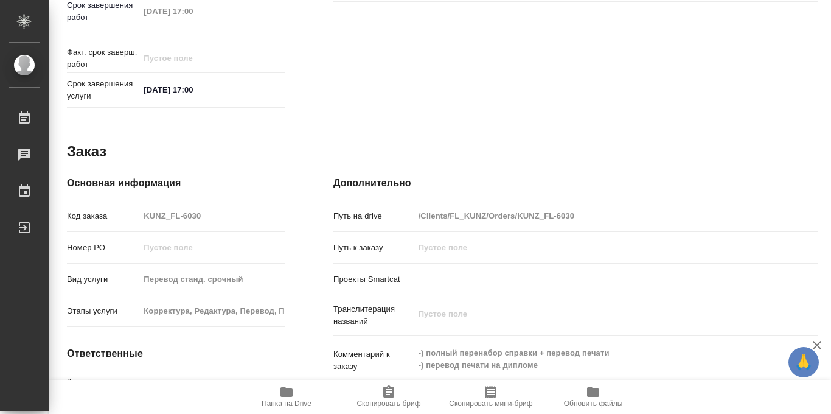
scroll to position [648, 0]
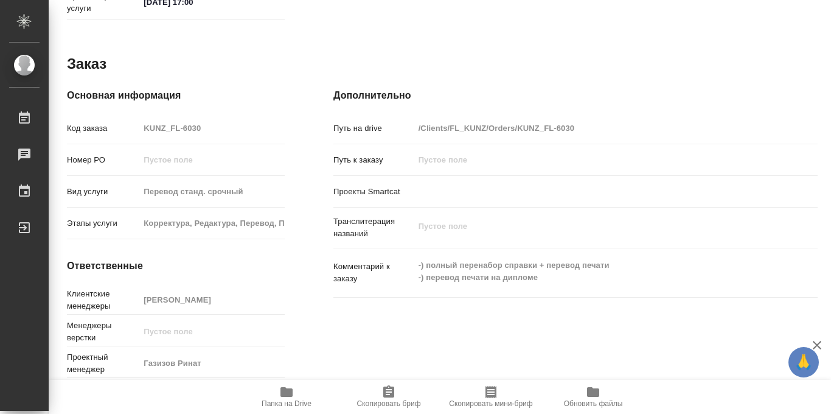
type textarea "x"
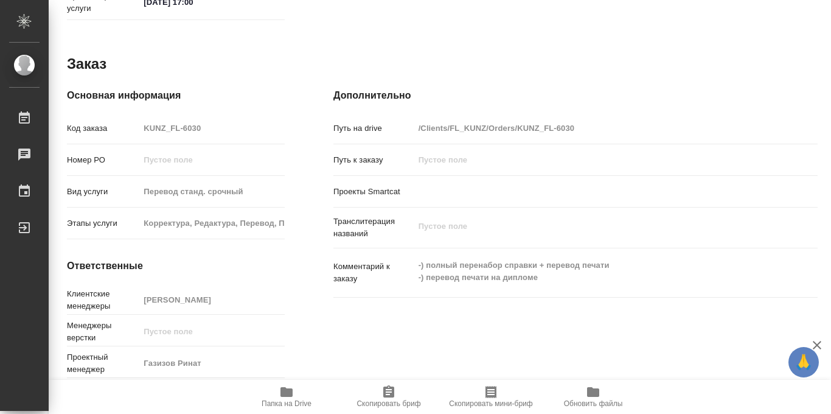
type textarea "x"
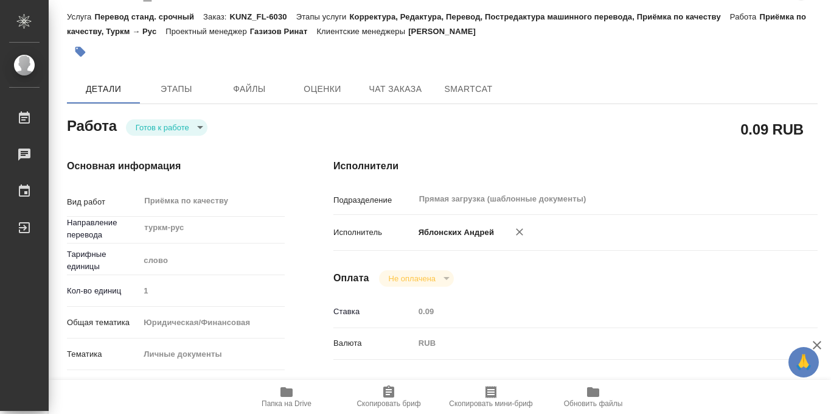
scroll to position [0, 0]
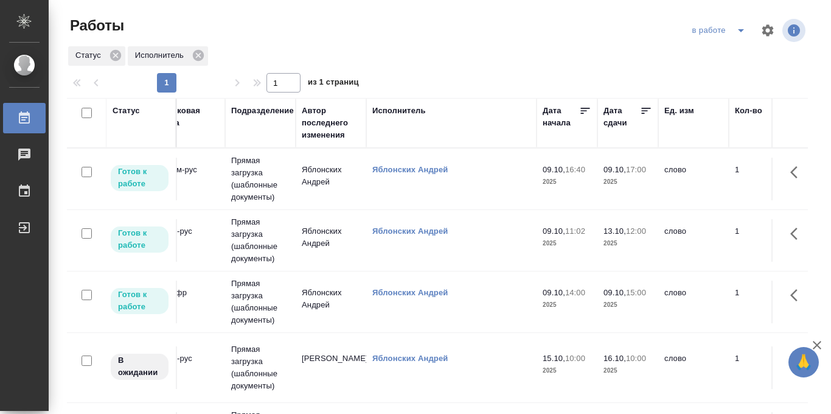
scroll to position [0, 350]
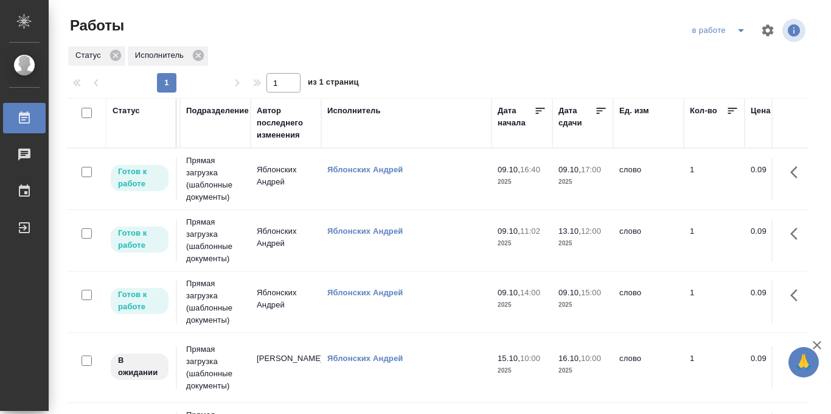
click at [602, 115] on icon at bounding box center [601, 111] width 12 height 12
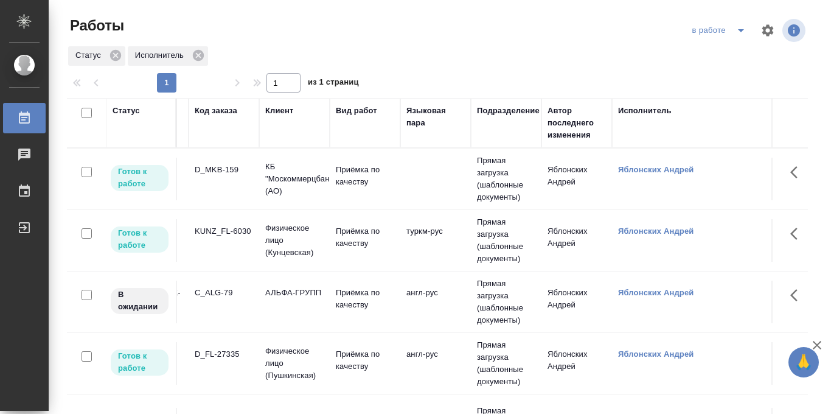
scroll to position [0, 54]
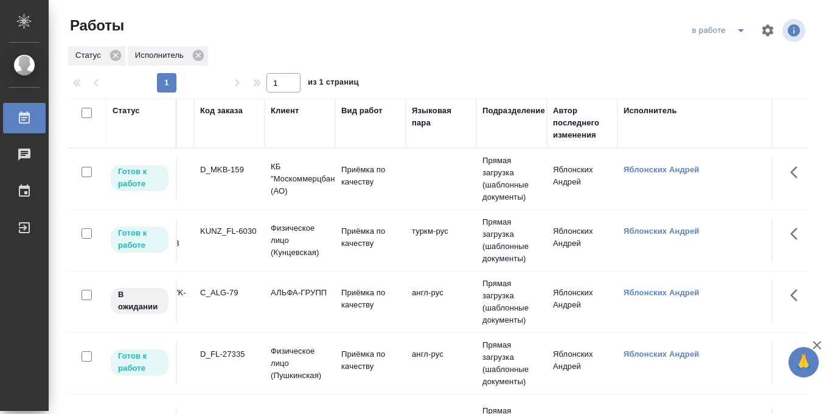
click at [308, 232] on p "Физическое лицо (Кунцевская)" at bounding box center [300, 240] width 58 height 36
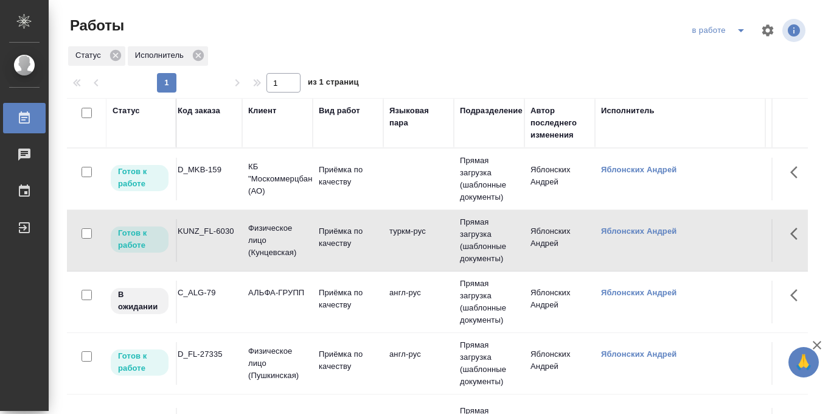
scroll to position [0, 0]
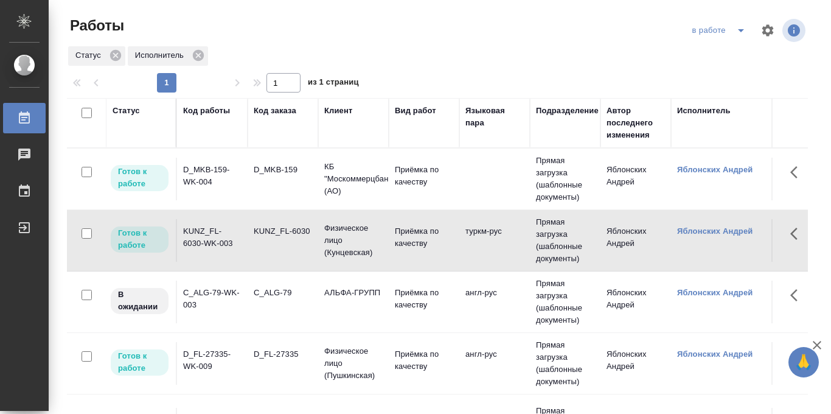
click at [729, 27] on button "split button" at bounding box center [741, 30] width 24 height 19
click at [715, 53] on li "Стандартные настройки" at bounding box center [720, 54] width 117 height 19
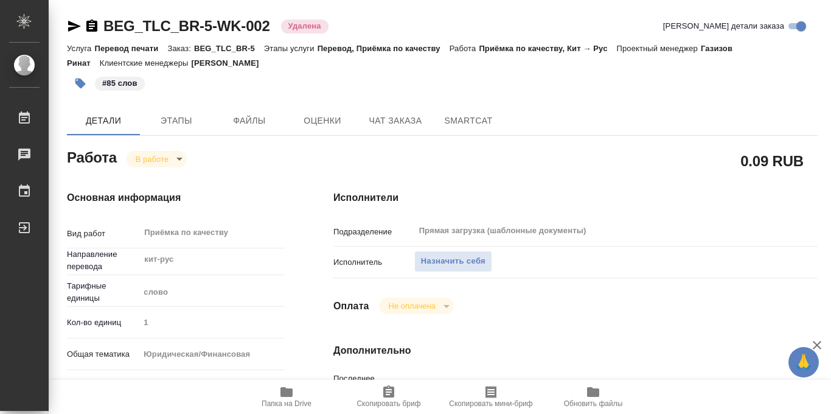
click at [178, 159] on body "🙏 .cls-1 fill:#fff; AWATERA Iablonskikh Andrei Работы Чаты График Выйти BEG_TLC…" at bounding box center [415, 207] width 831 height 414
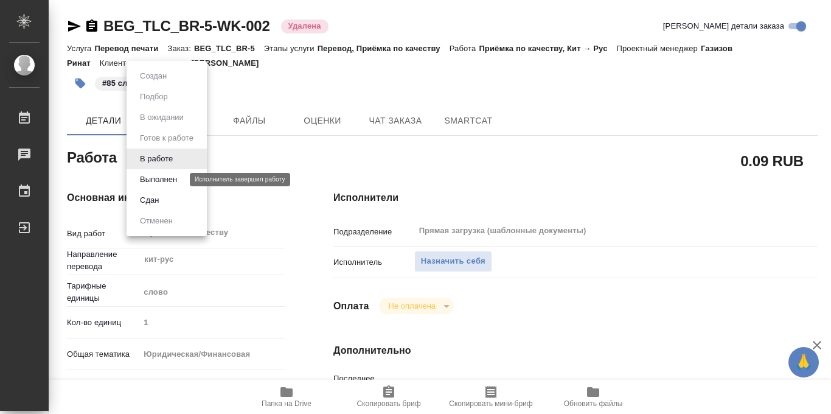
click at [167, 176] on button "Выполнен" at bounding box center [158, 179] width 44 height 13
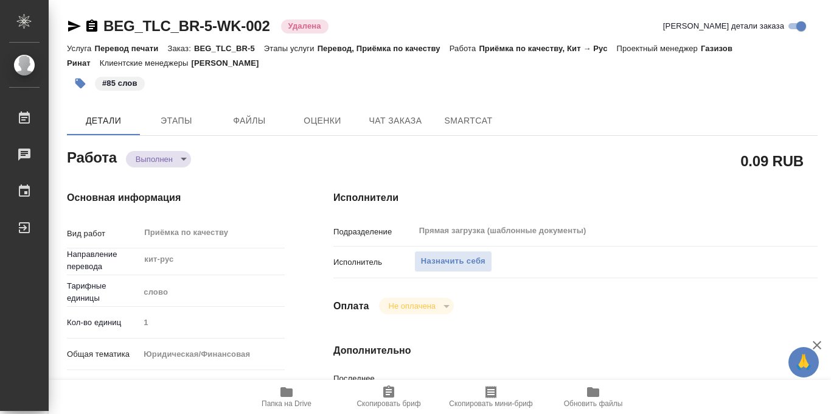
type textarea "x"
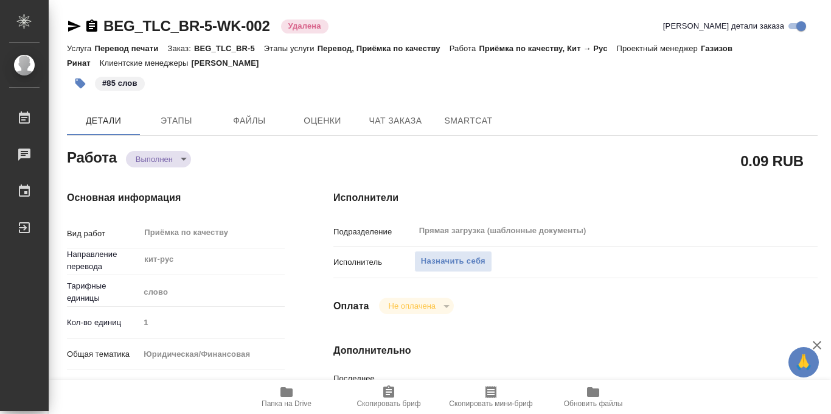
type textarea "x"
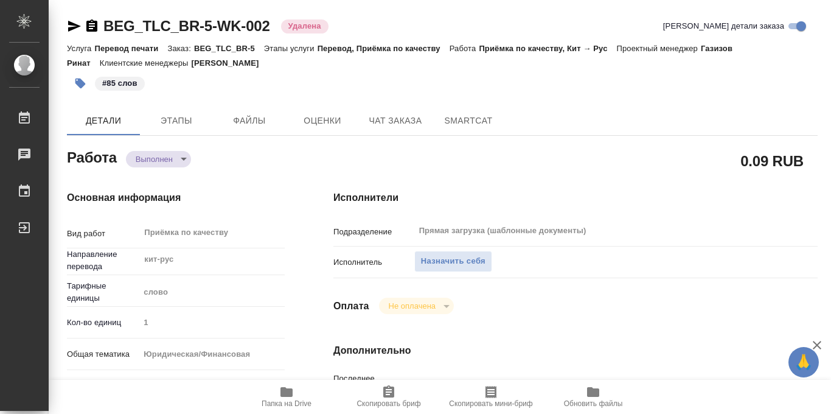
type textarea "x"
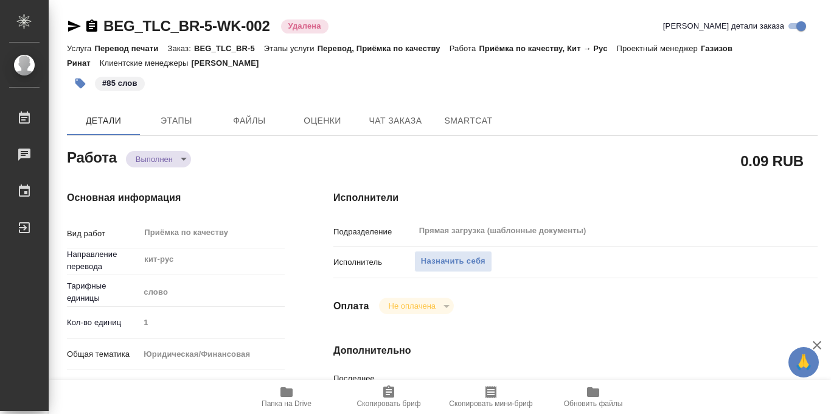
type textarea "x"
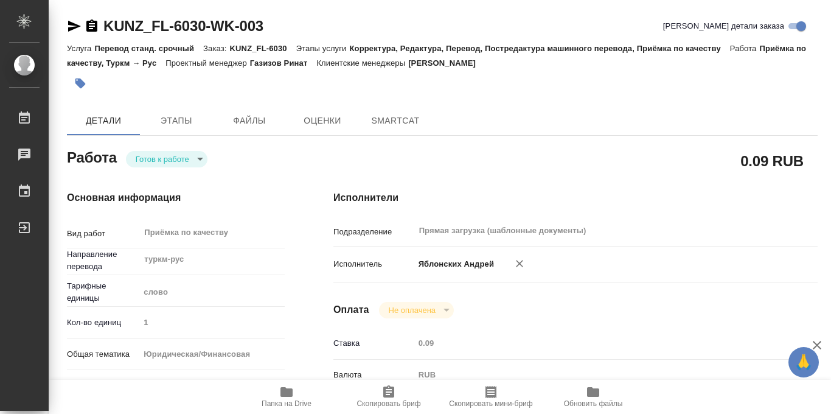
type textarea "x"
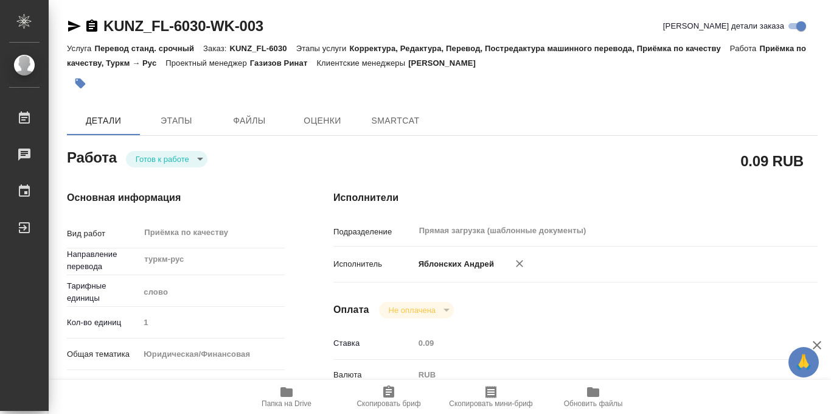
type textarea "x"
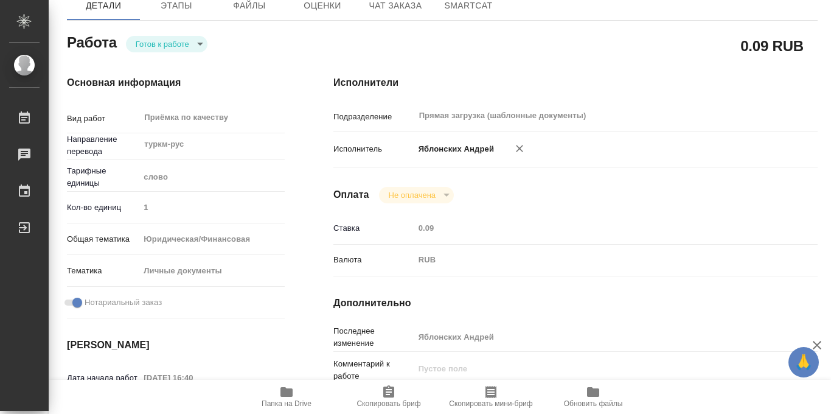
type textarea "x"
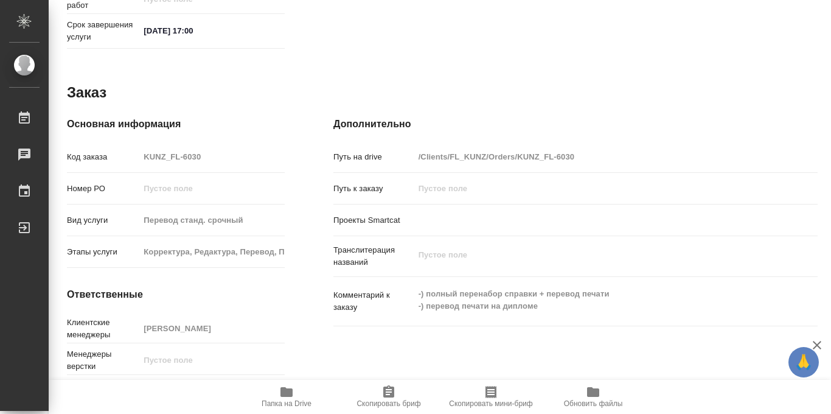
scroll to position [648, 0]
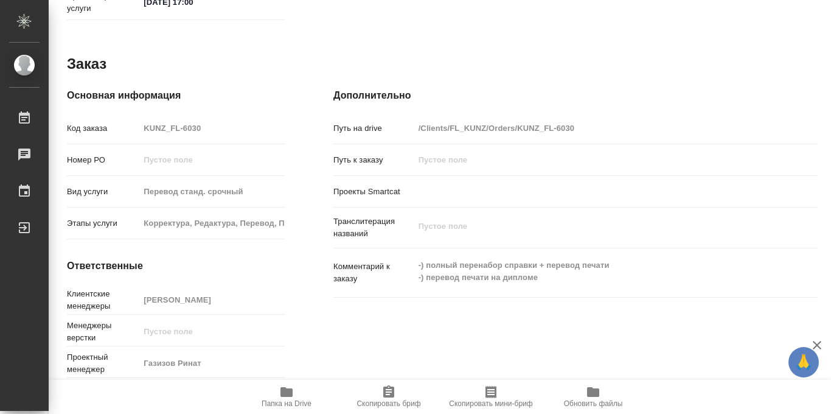
type textarea "x"
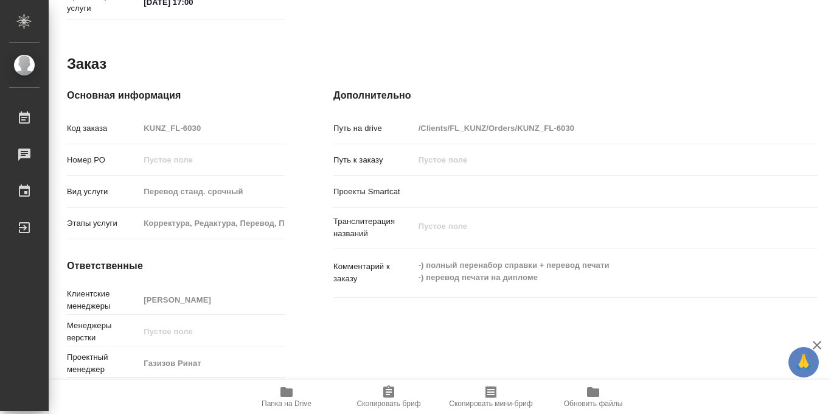
click at [282, 393] on icon "button" at bounding box center [286, 392] width 12 height 10
click at [289, 399] on span "Папка на Drive" at bounding box center [287, 403] width 50 height 9
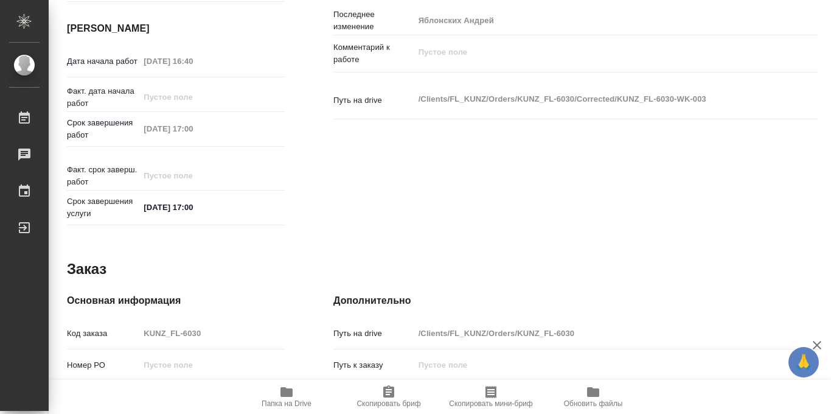
scroll to position [431, 0]
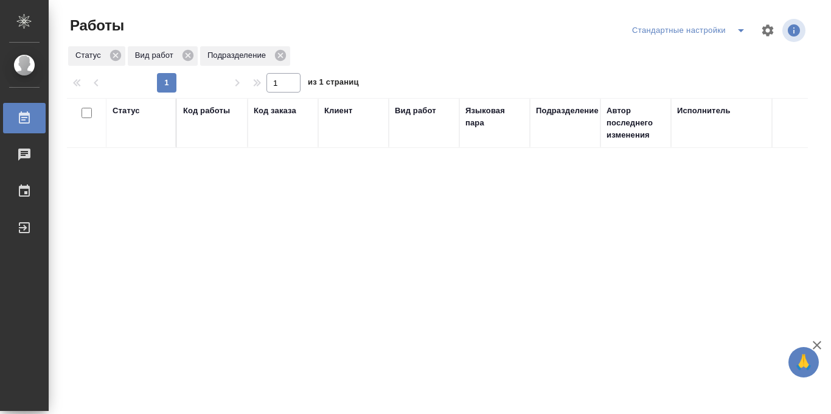
click at [712, 33] on div "Стандартные настройки" at bounding box center [691, 30] width 124 height 19
click at [600, 55] on div "Статус Вид работ Подразделение" at bounding box center [437, 56] width 741 height 22
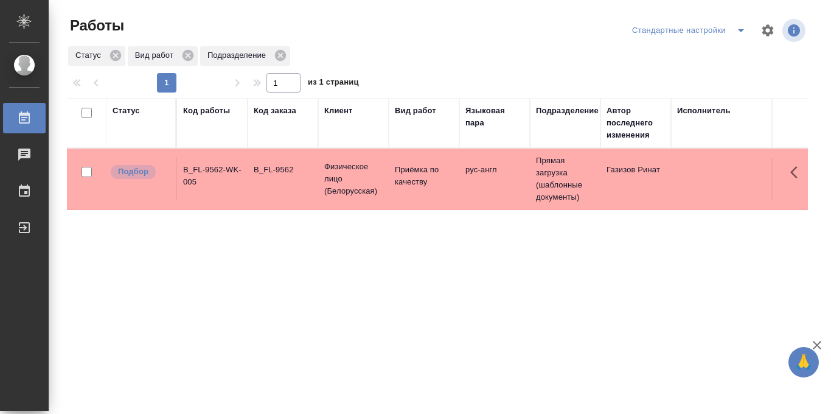
click at [383, 175] on td "Физическое лицо (Белорусская)" at bounding box center [353, 178] width 71 height 49
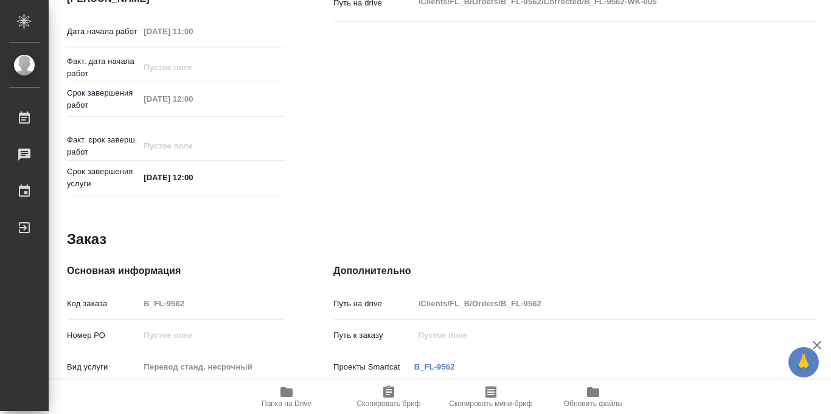
scroll to position [648, 0]
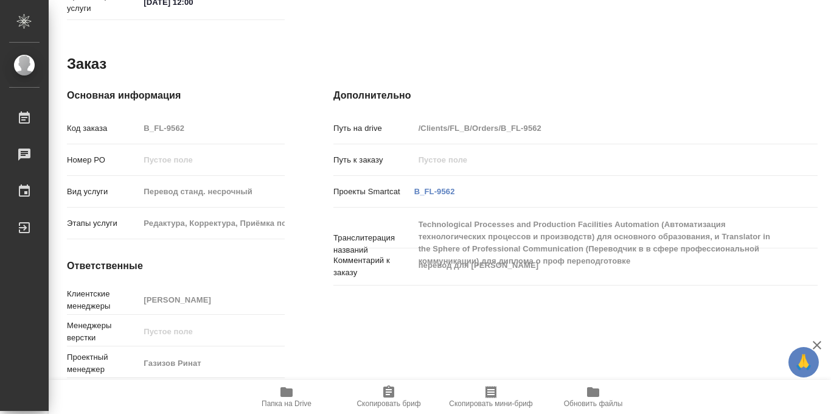
click at [286, 389] on icon "button" at bounding box center [286, 392] width 12 height 10
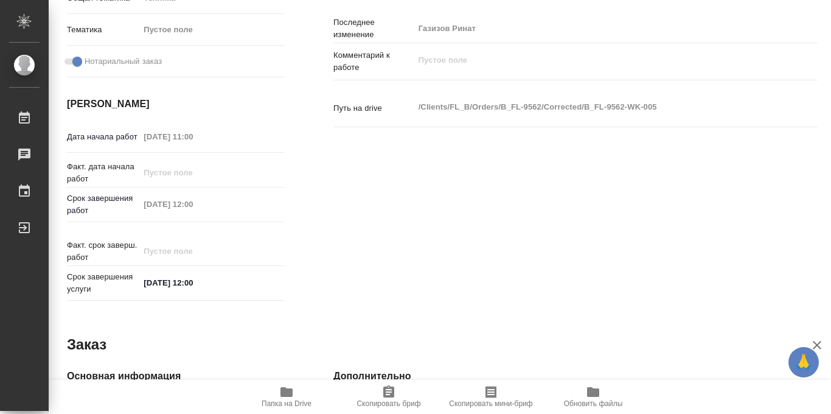
scroll to position [0, 0]
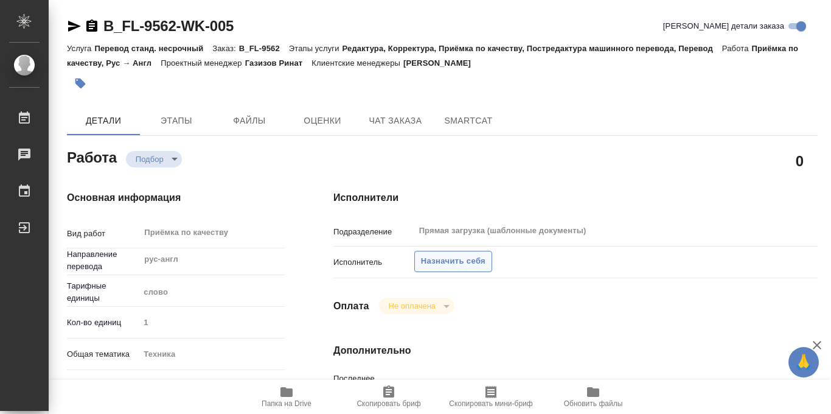
click at [468, 261] on span "Назначить себя" at bounding box center [453, 261] width 64 height 14
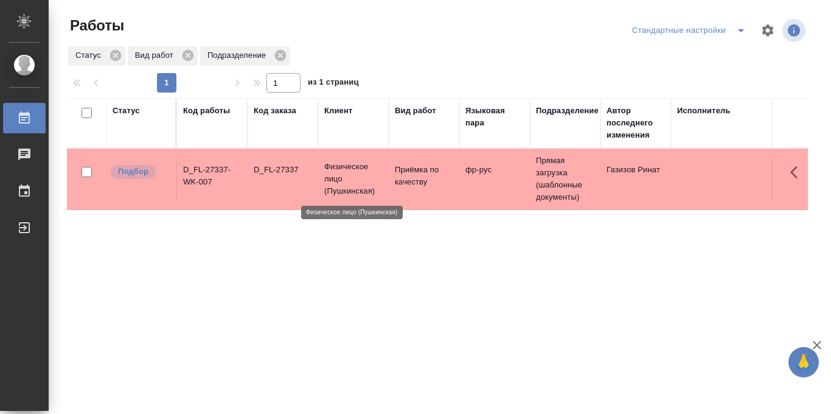
click at [361, 170] on p "Физическое лицо (Пушкинская)" at bounding box center [353, 179] width 58 height 36
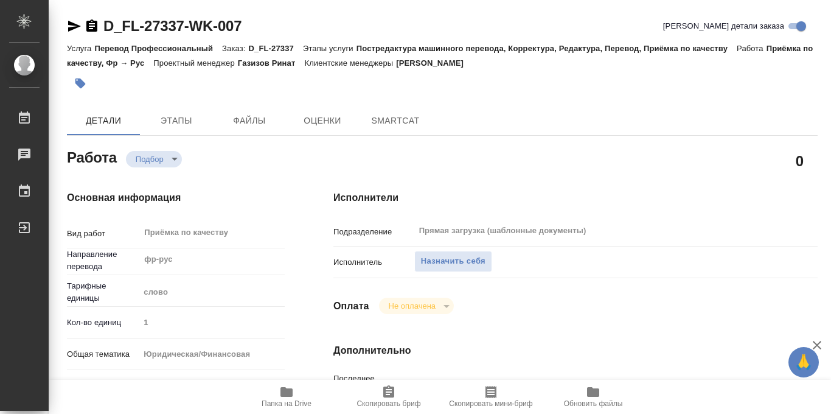
type textarea "x"
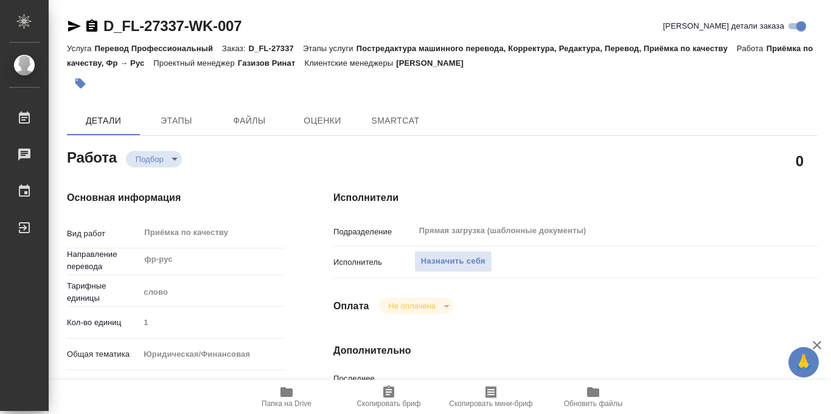
type textarea "x"
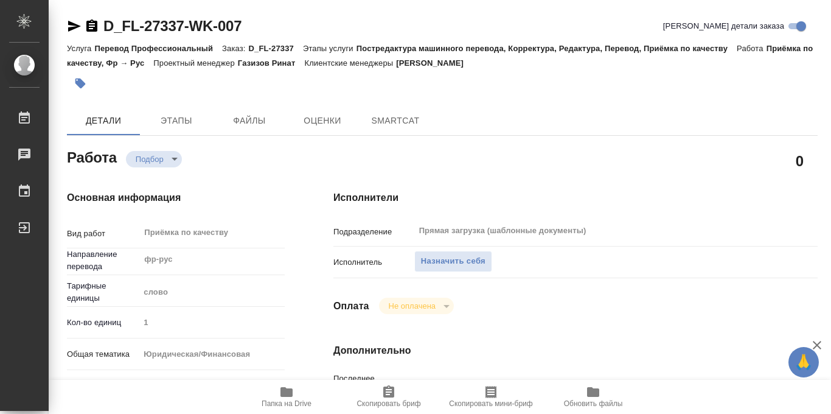
type textarea "x"
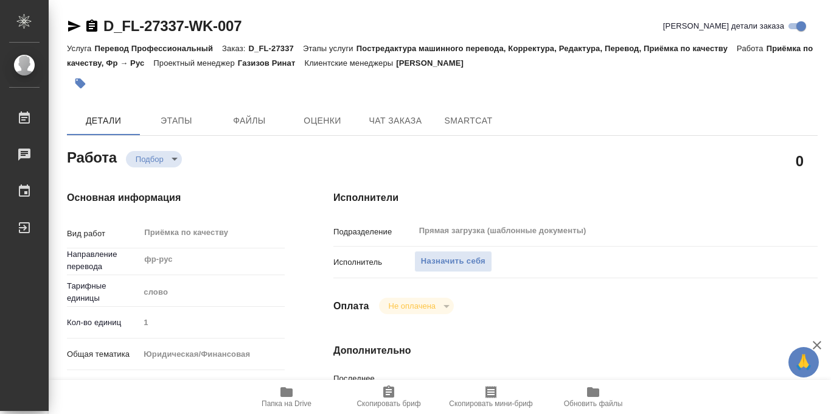
type textarea "x"
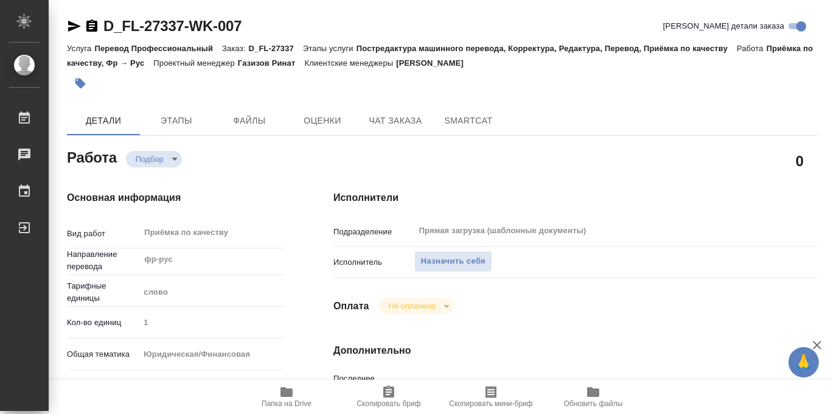
type textarea "x"
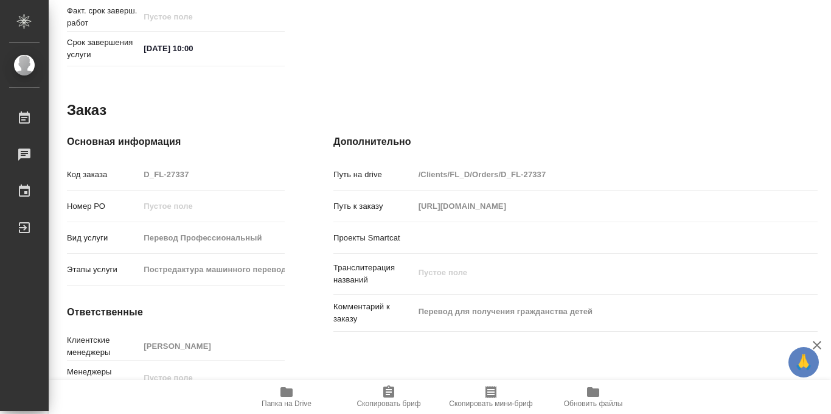
scroll to position [648, 0]
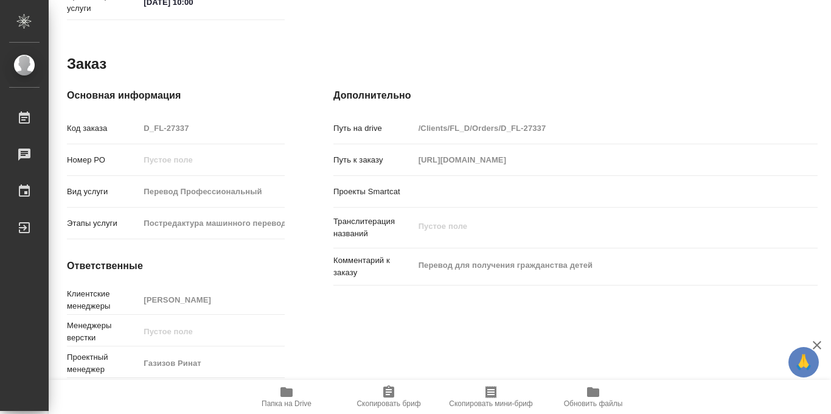
click at [277, 393] on span "Папка на Drive" at bounding box center [287, 395] width 88 height 23
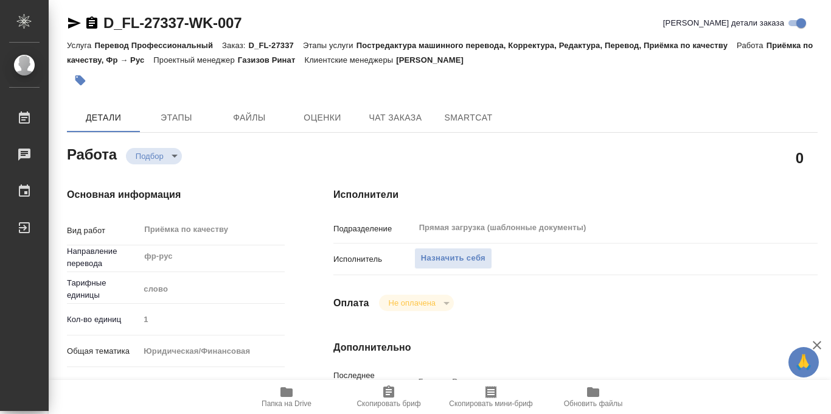
scroll to position [0, 0]
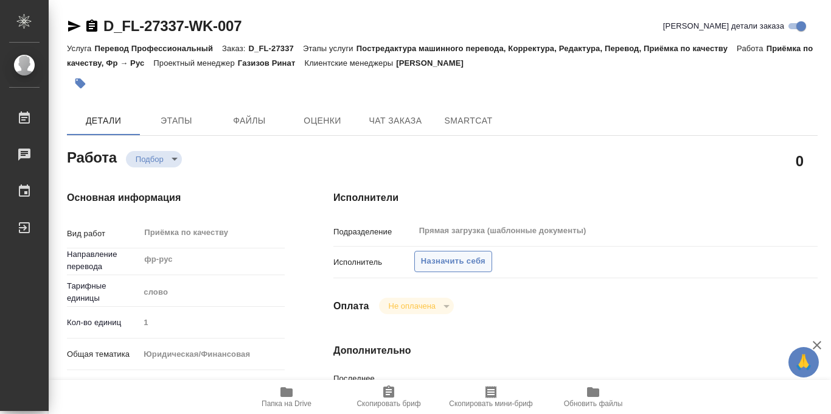
click at [443, 262] on span "Назначить себя" at bounding box center [453, 261] width 64 height 14
